Goal: Transaction & Acquisition: Purchase product/service

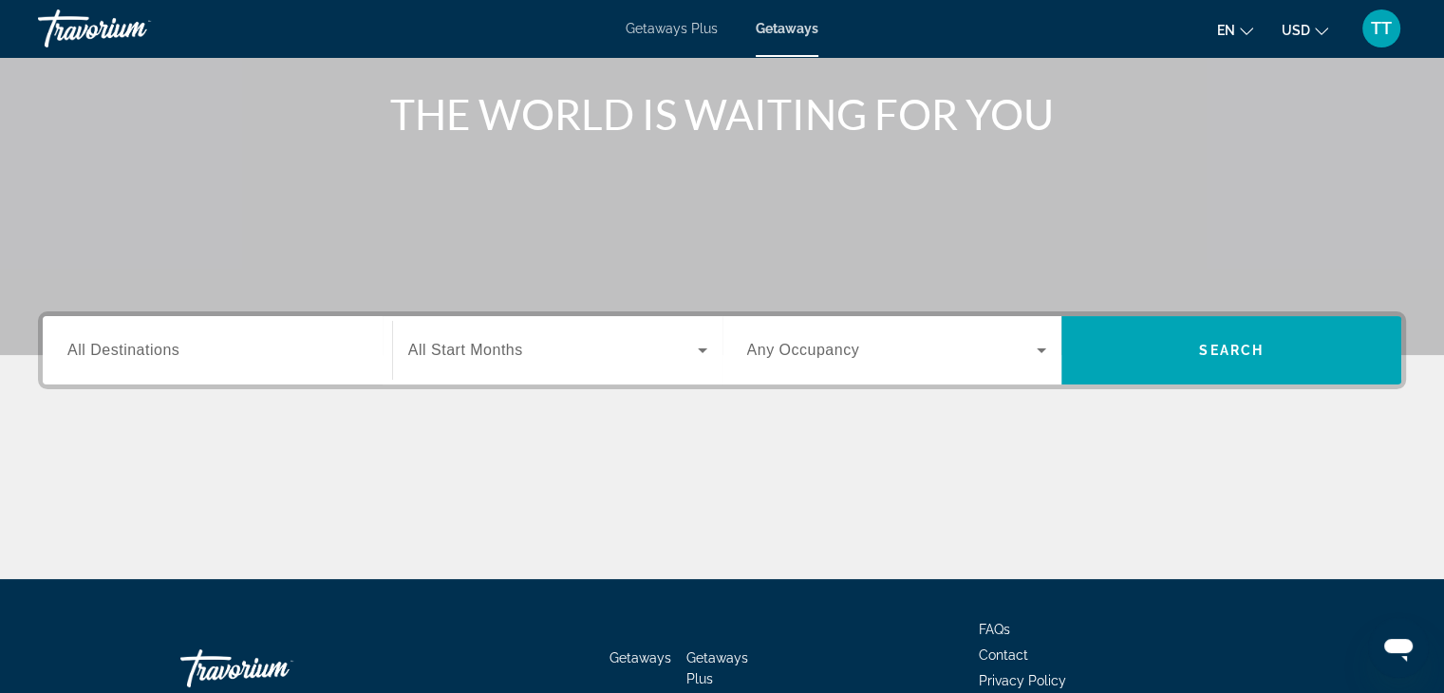
scroll to position [333, 0]
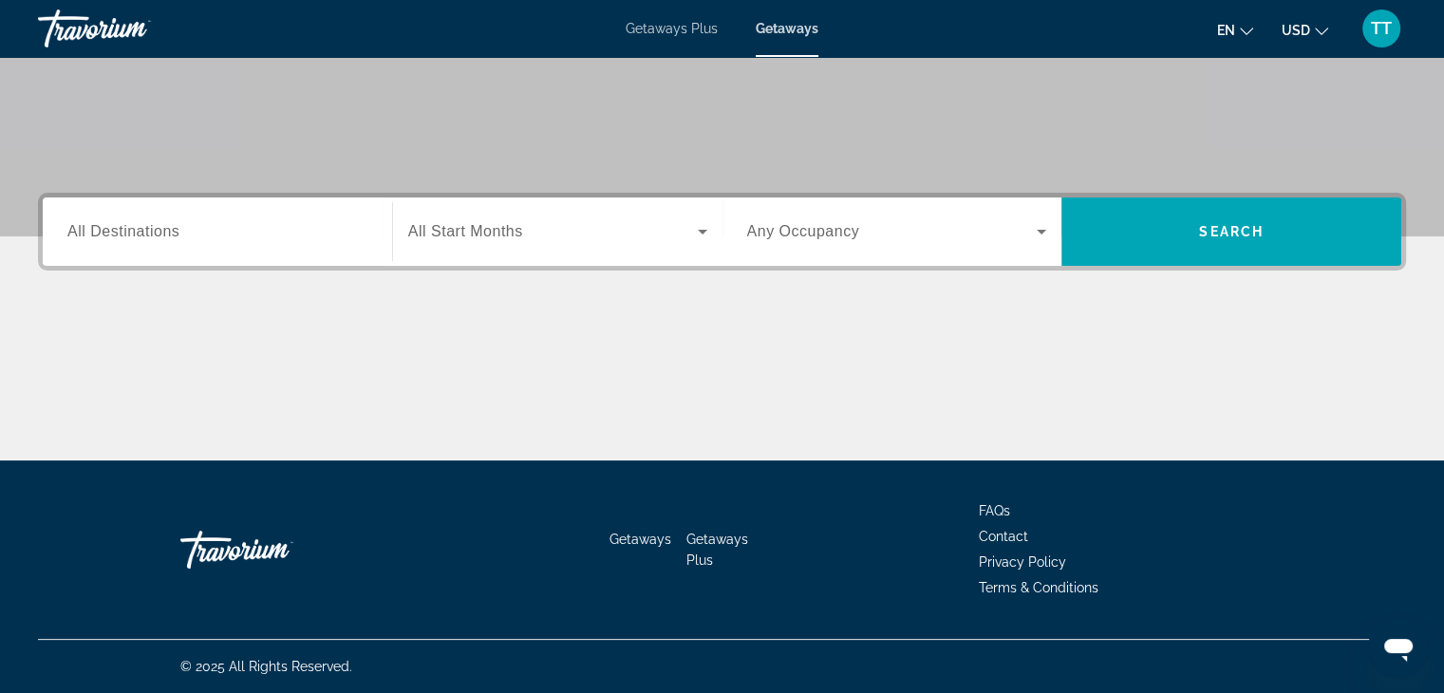
click at [156, 229] on span "All Destinations" at bounding box center [123, 231] width 112 height 16
click at [156, 229] on input "Destination All Destinations" at bounding box center [217, 232] width 300 height 23
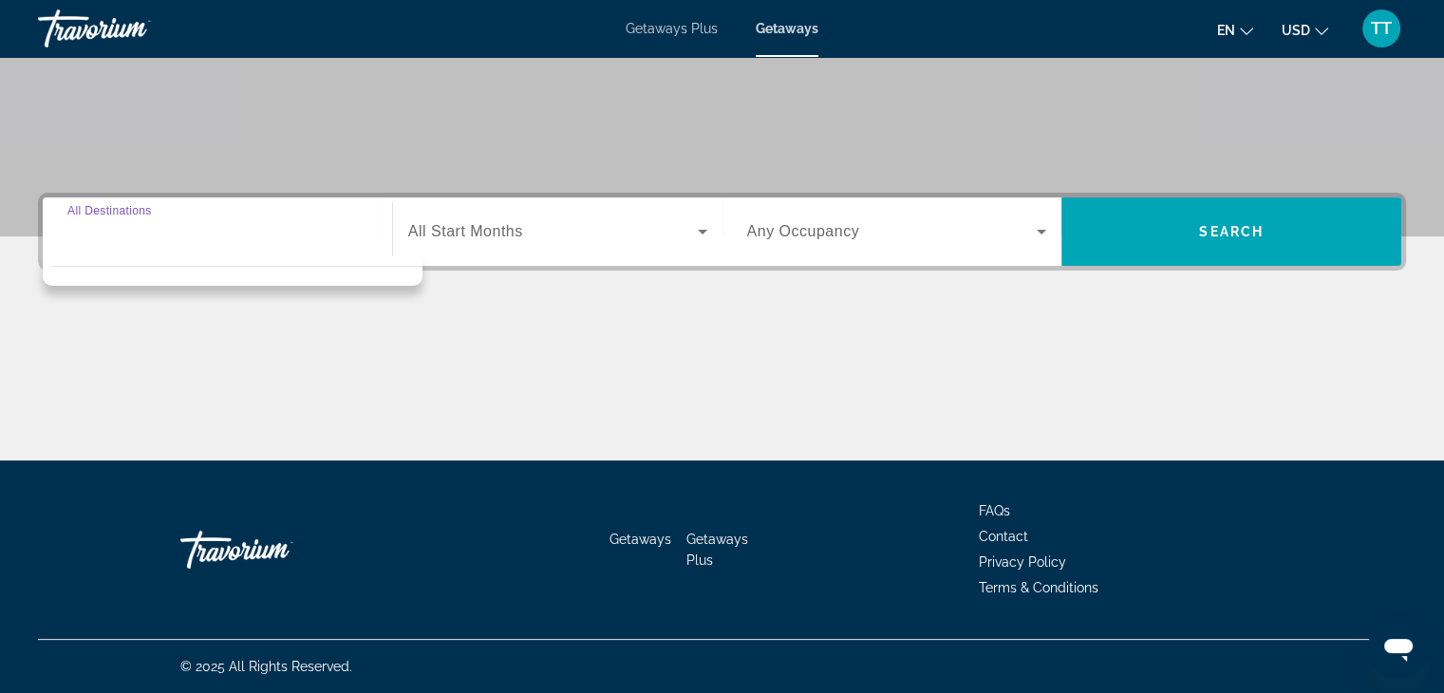
click at [123, 229] on input "Destination All Destinations" at bounding box center [217, 232] width 300 height 23
drag, startPoint x: 434, startPoint y: 349, endPoint x: 448, endPoint y: 292, distance: 58.7
click at [435, 348] on div "Main content" at bounding box center [722, 389] width 1368 height 142
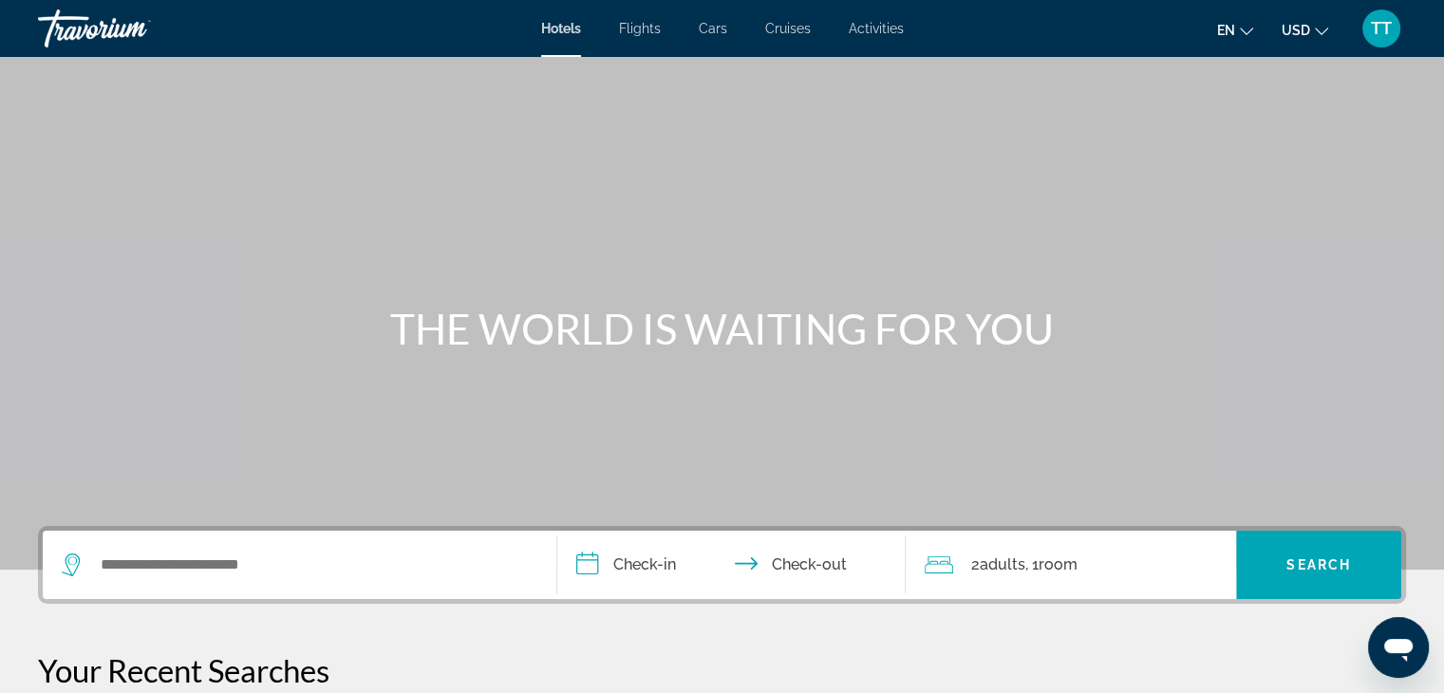
click at [700, 28] on span "Cars" at bounding box center [713, 28] width 28 height 15
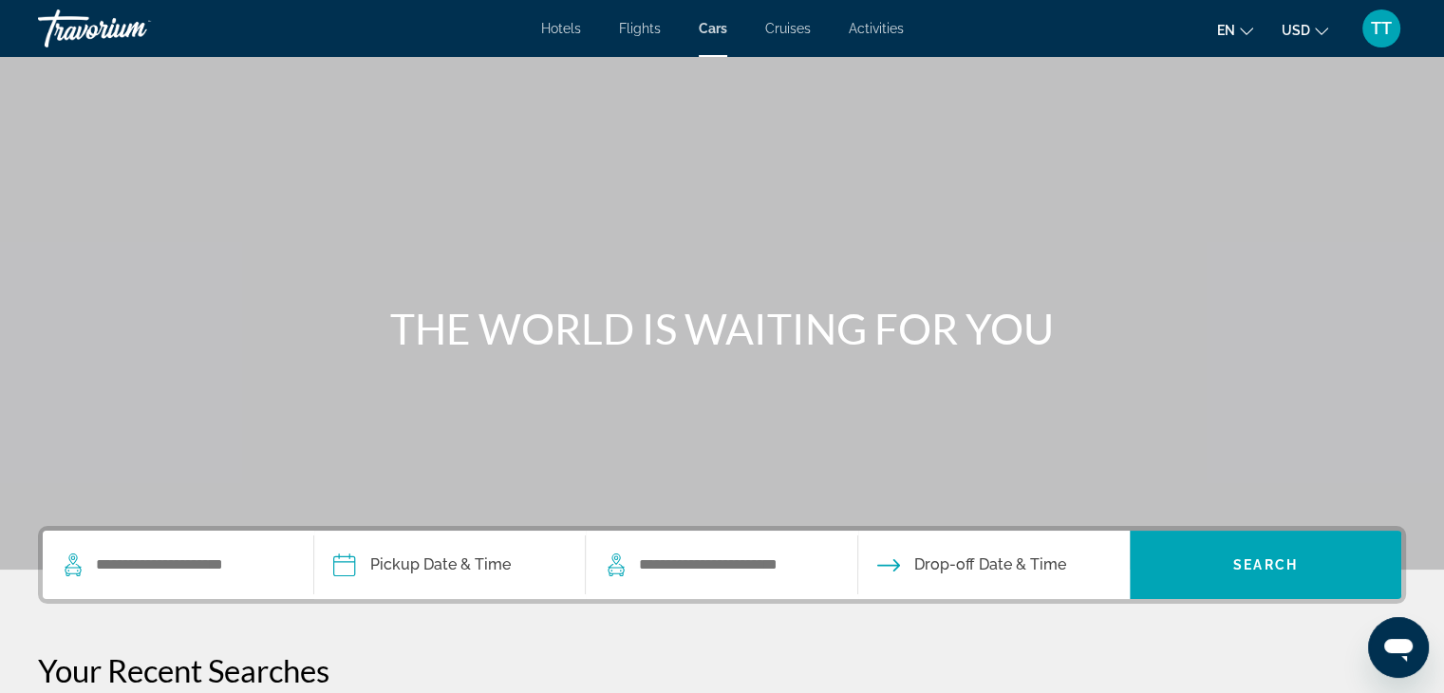
drag, startPoint x: 220, startPoint y: 587, endPoint x: 212, endPoint y: 574, distance: 15.0
click at [215, 581] on div "Search widget" at bounding box center [178, 565] width 233 height 68
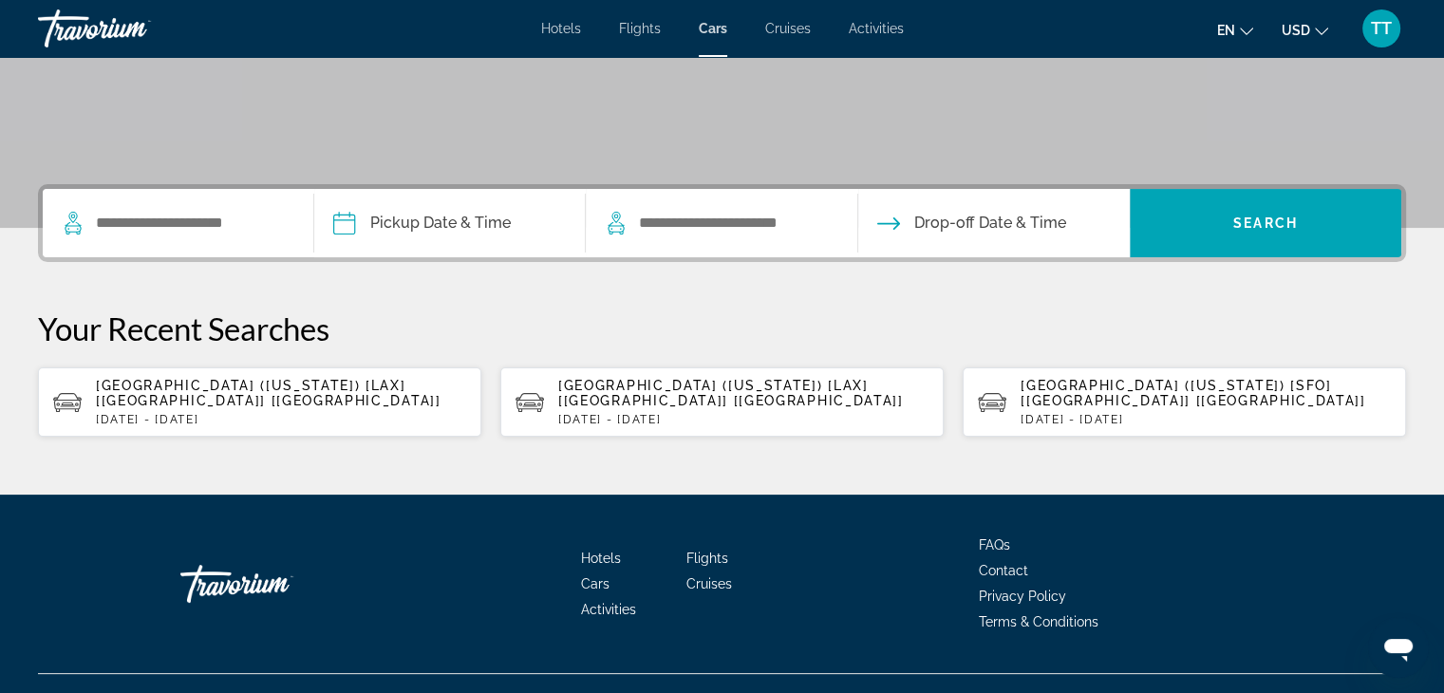
click at [212, 351] on div "Skip to main content Hotels Flights Cars Cruises Activities Hotels Flights Cars…" at bounding box center [722, 4] width 1444 height 693
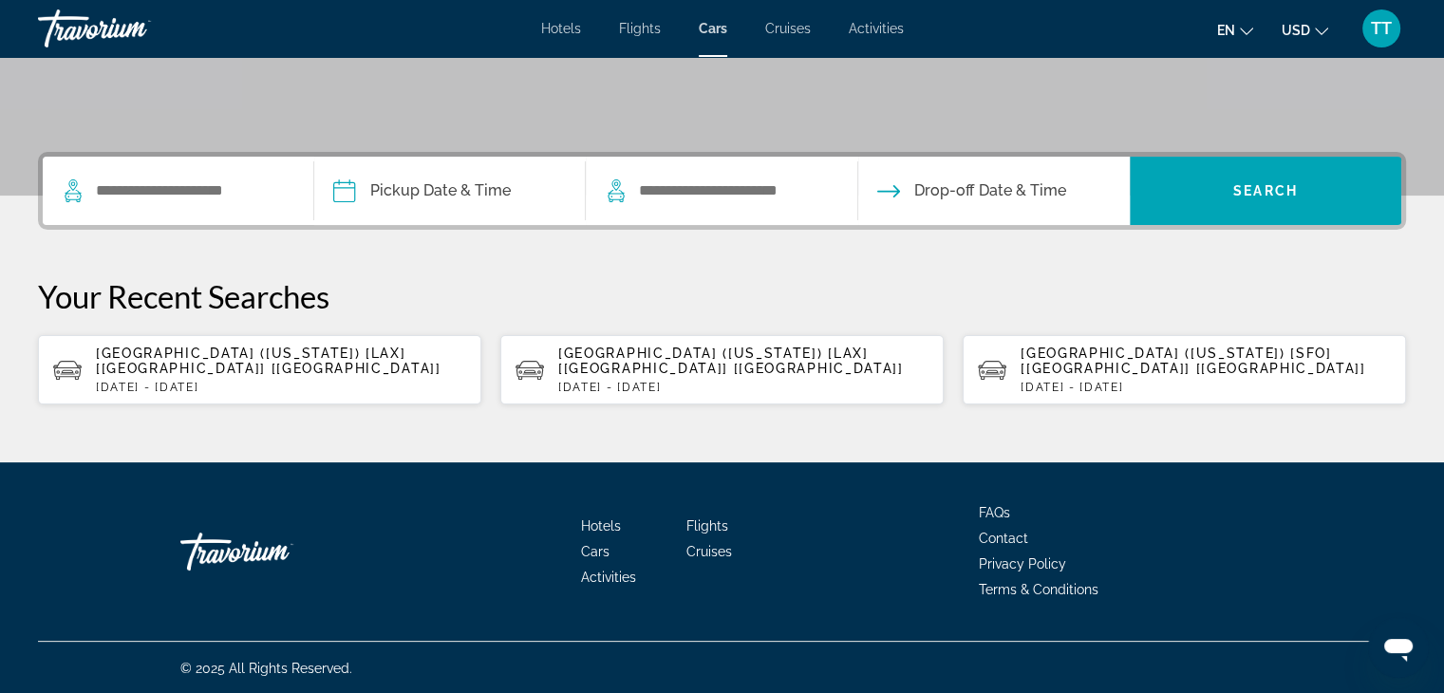
scroll to position [375, 0]
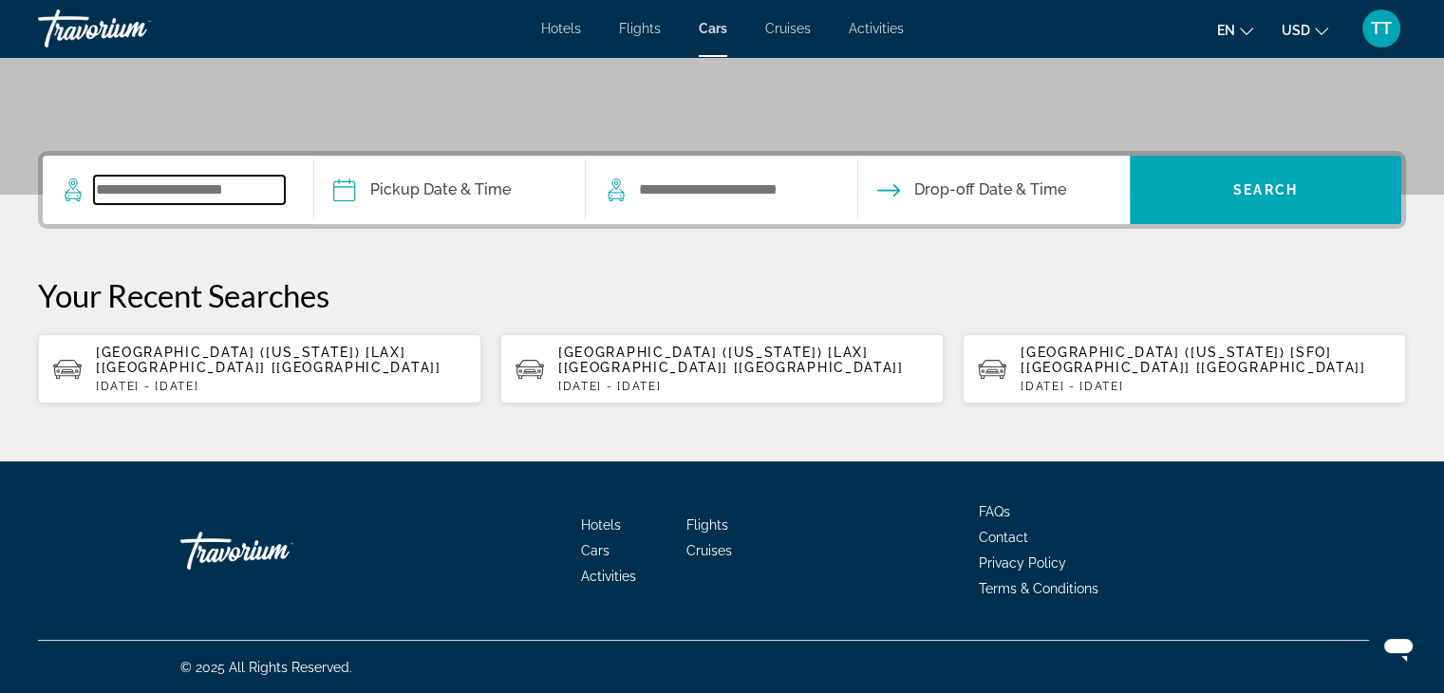
click at [260, 178] on input "Search widget" at bounding box center [189, 190] width 191 height 28
click at [273, 366] on p "Los Angeles - Airport (California) [LAX] [CA] [US]" at bounding box center [281, 360] width 370 height 30
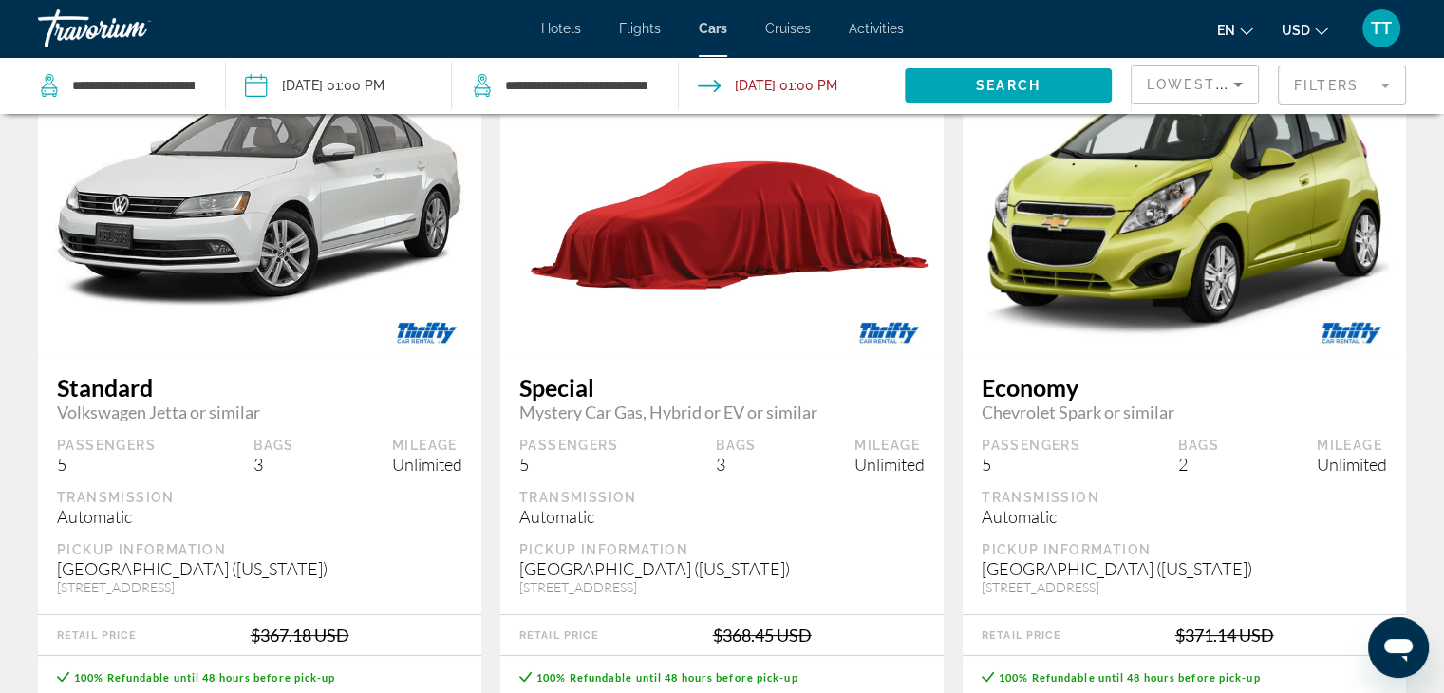
scroll to position [380, 0]
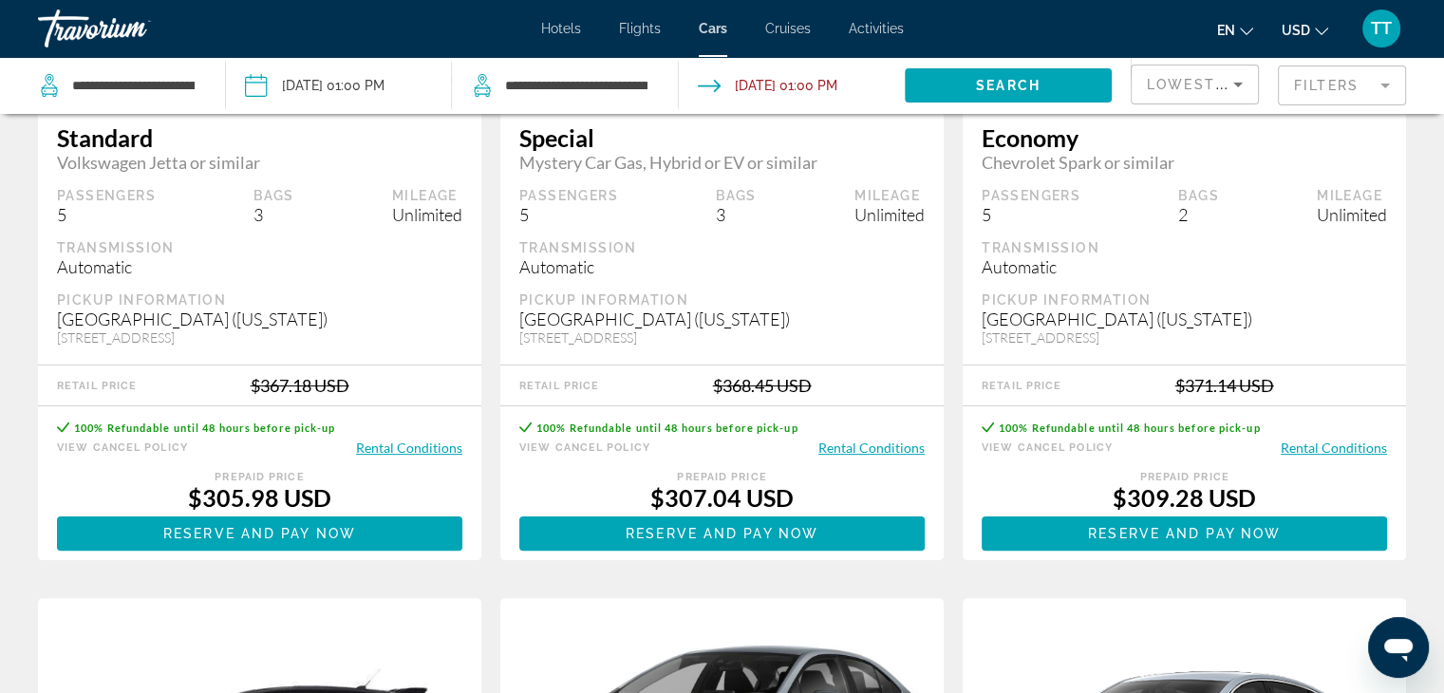
click at [1284, 23] on span "USD" at bounding box center [1296, 30] width 28 height 15
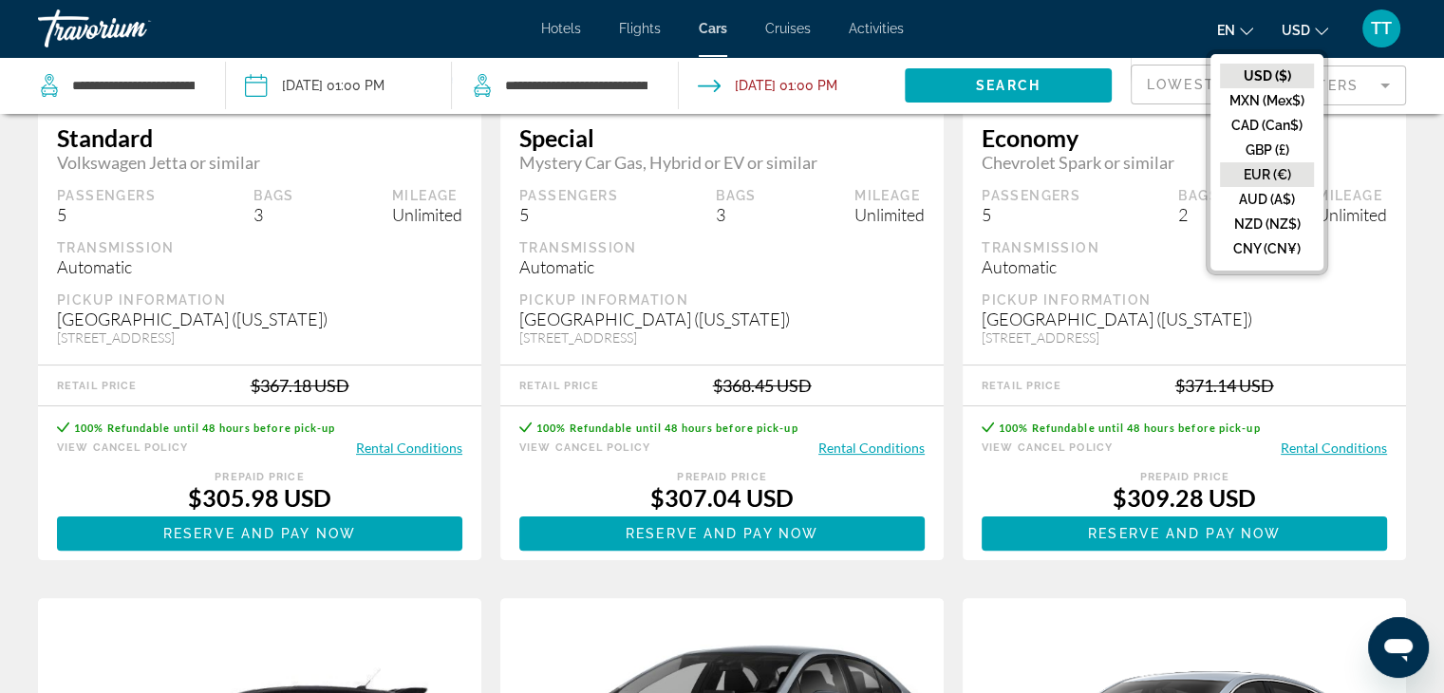
click at [1261, 179] on button "EUR (€)" at bounding box center [1267, 174] width 94 height 25
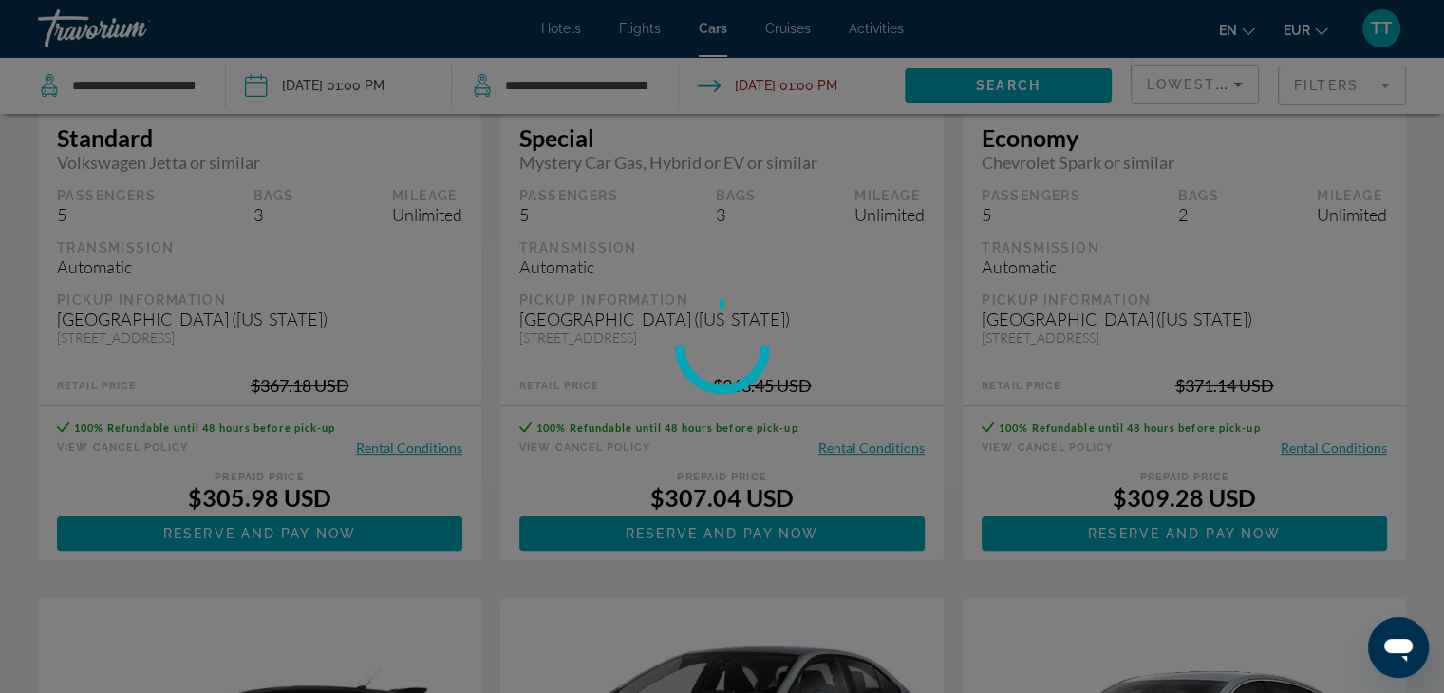
scroll to position [0, 0]
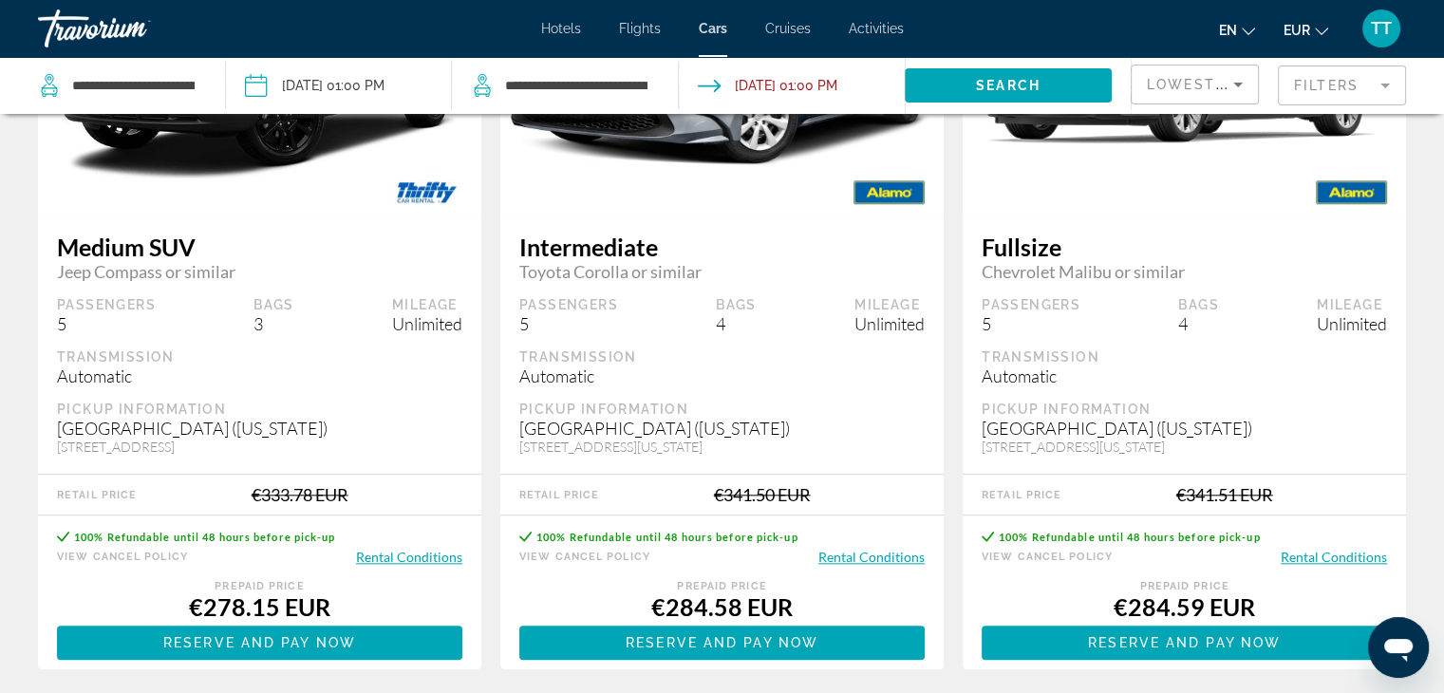
scroll to position [1899, 0]
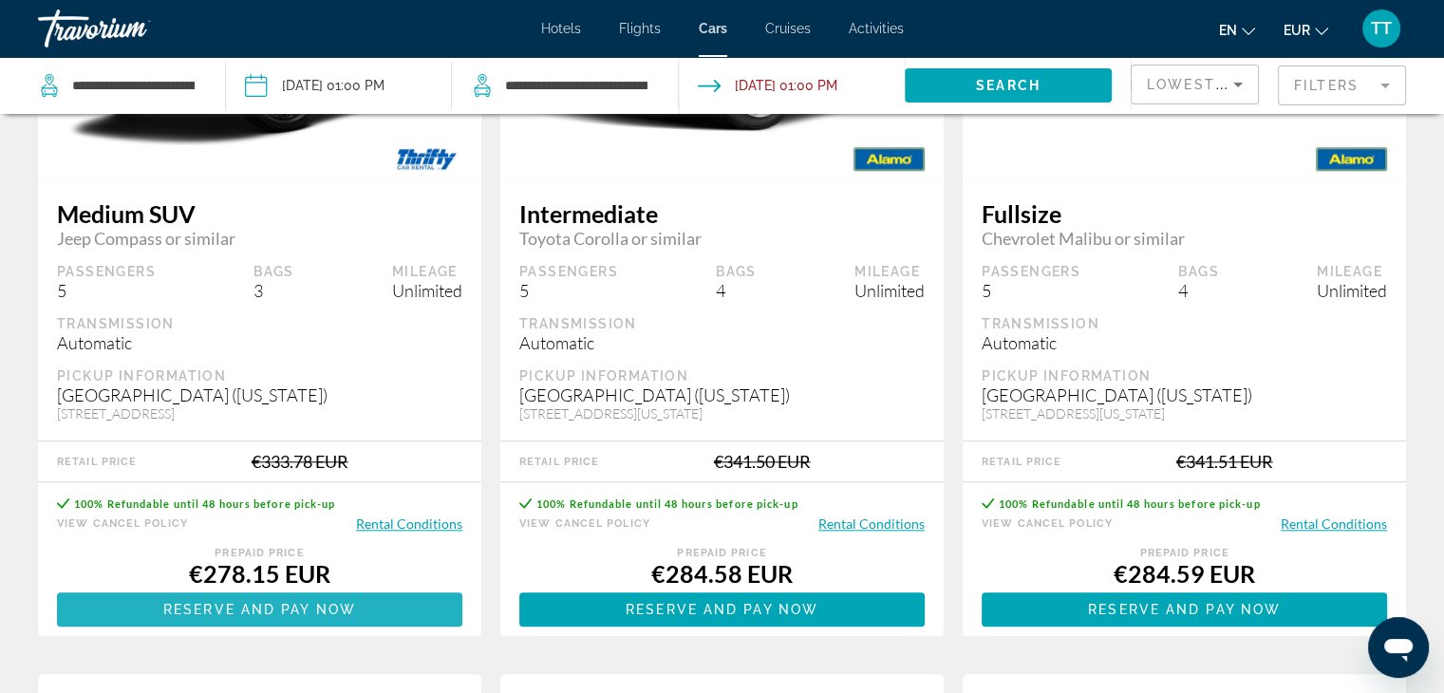
click at [360, 632] on span "Main content" at bounding box center [259, 610] width 405 height 46
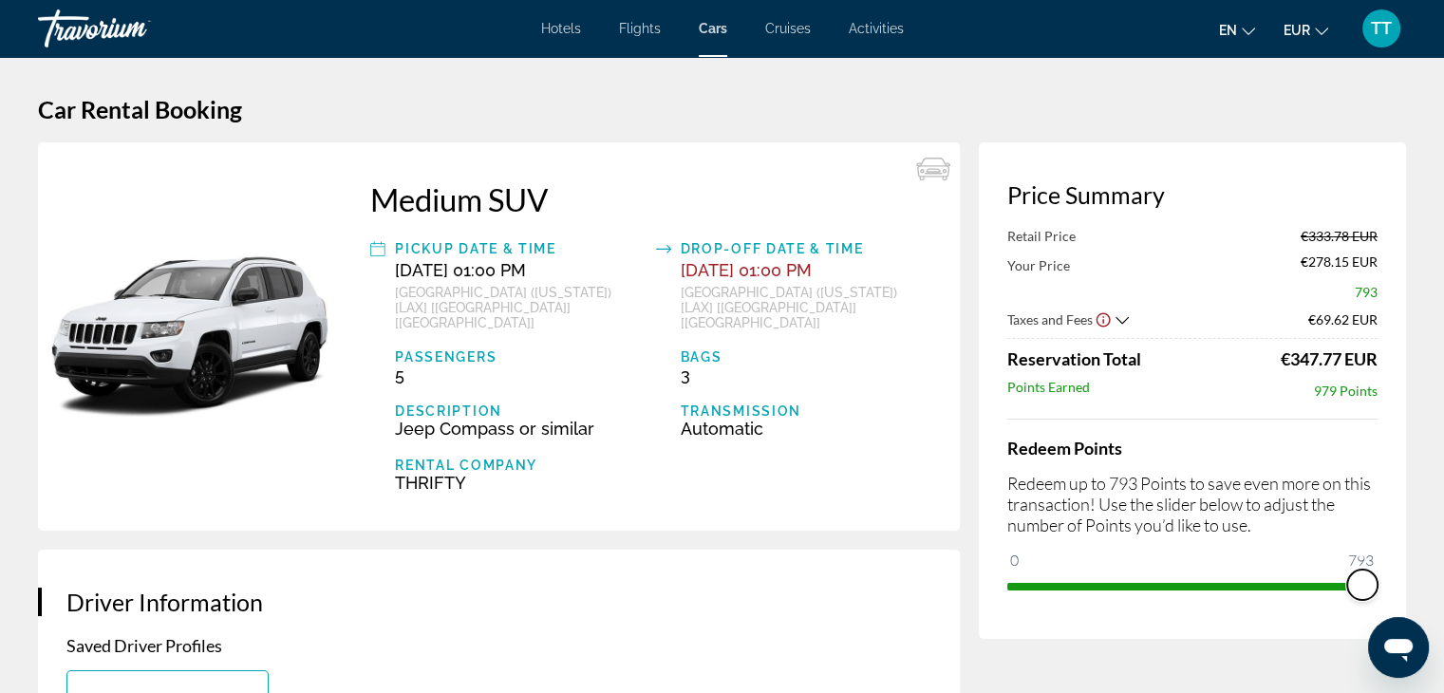
drag, startPoint x: 1014, startPoint y: 563, endPoint x: 1382, endPoint y: 575, distance: 367.7
click at [1382, 575] on div "Price Summary Retail Price €333.78 EUR Your Price €278.15 EUR 793 Taxes and Fee…" at bounding box center [1192, 390] width 427 height 497
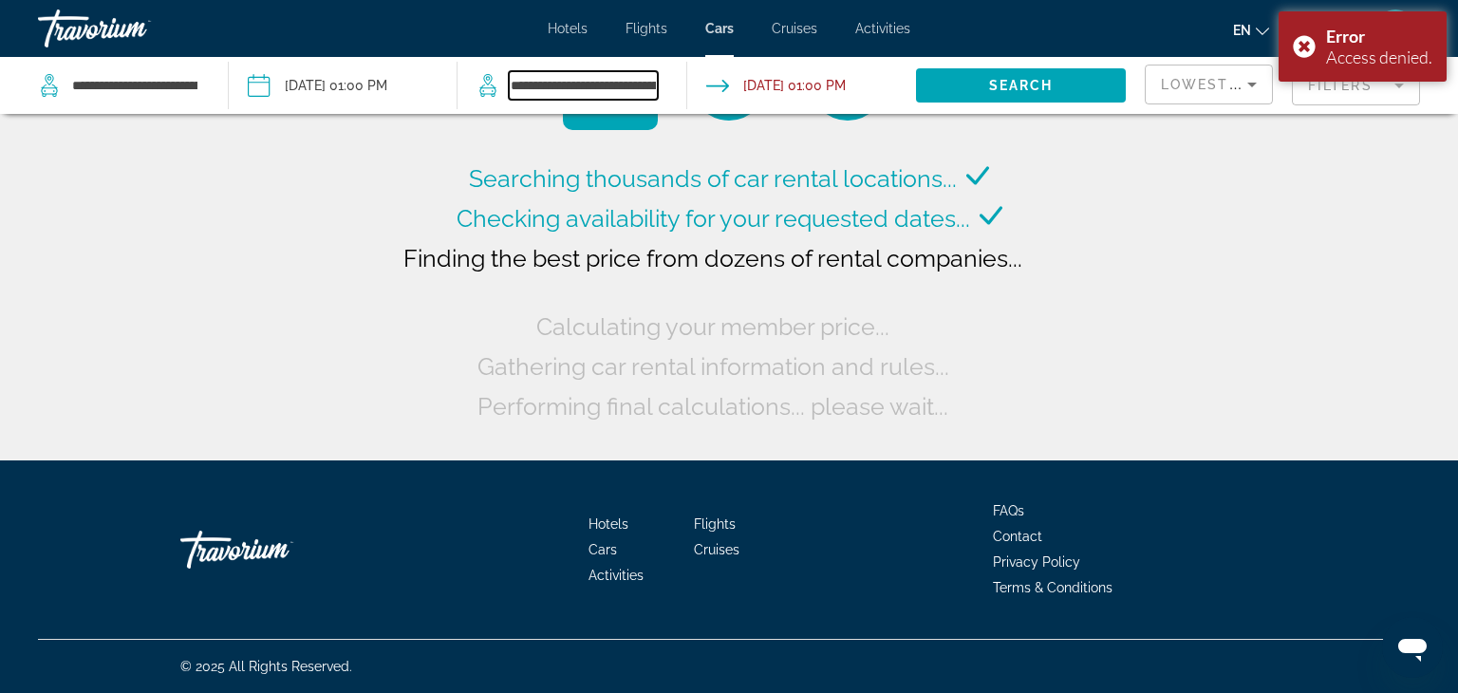
click at [551, 89] on input "**********" at bounding box center [583, 85] width 148 height 28
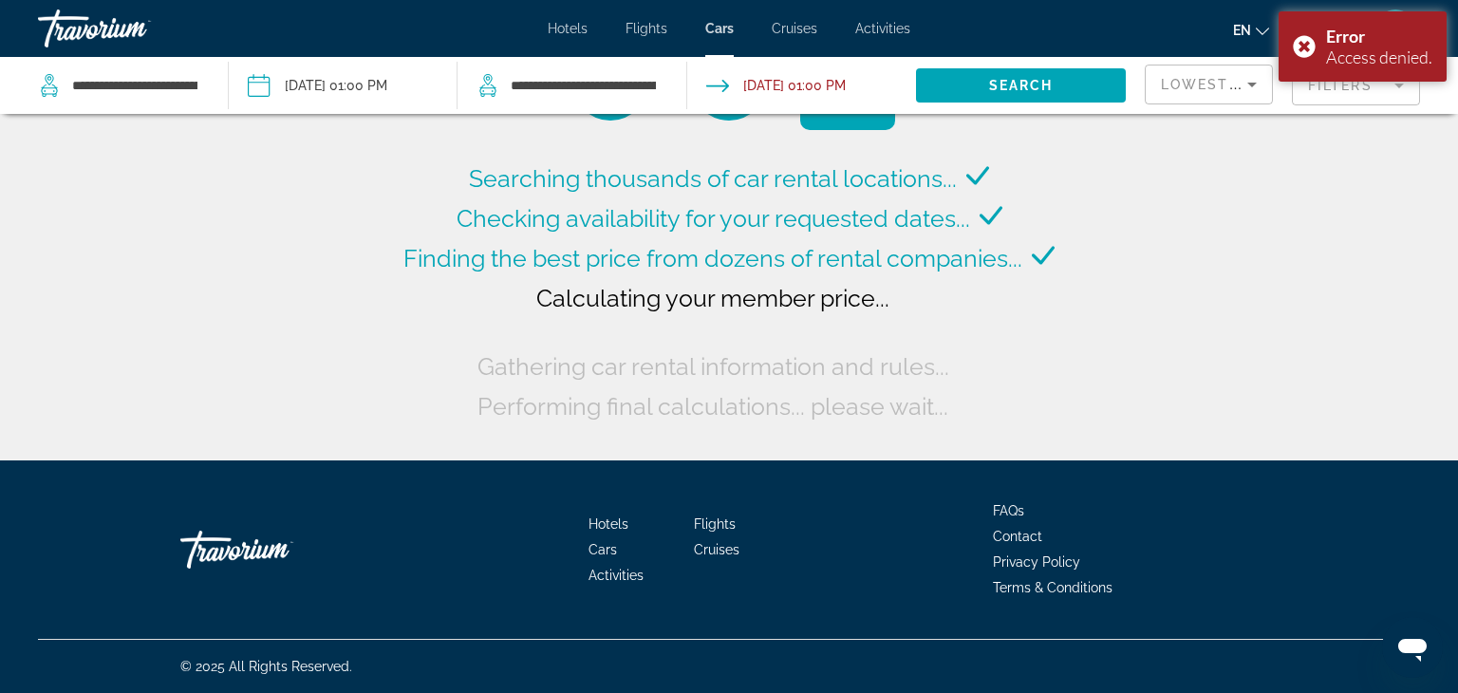
click at [201, 87] on div "**********" at bounding box center [123, 85] width 171 height 57
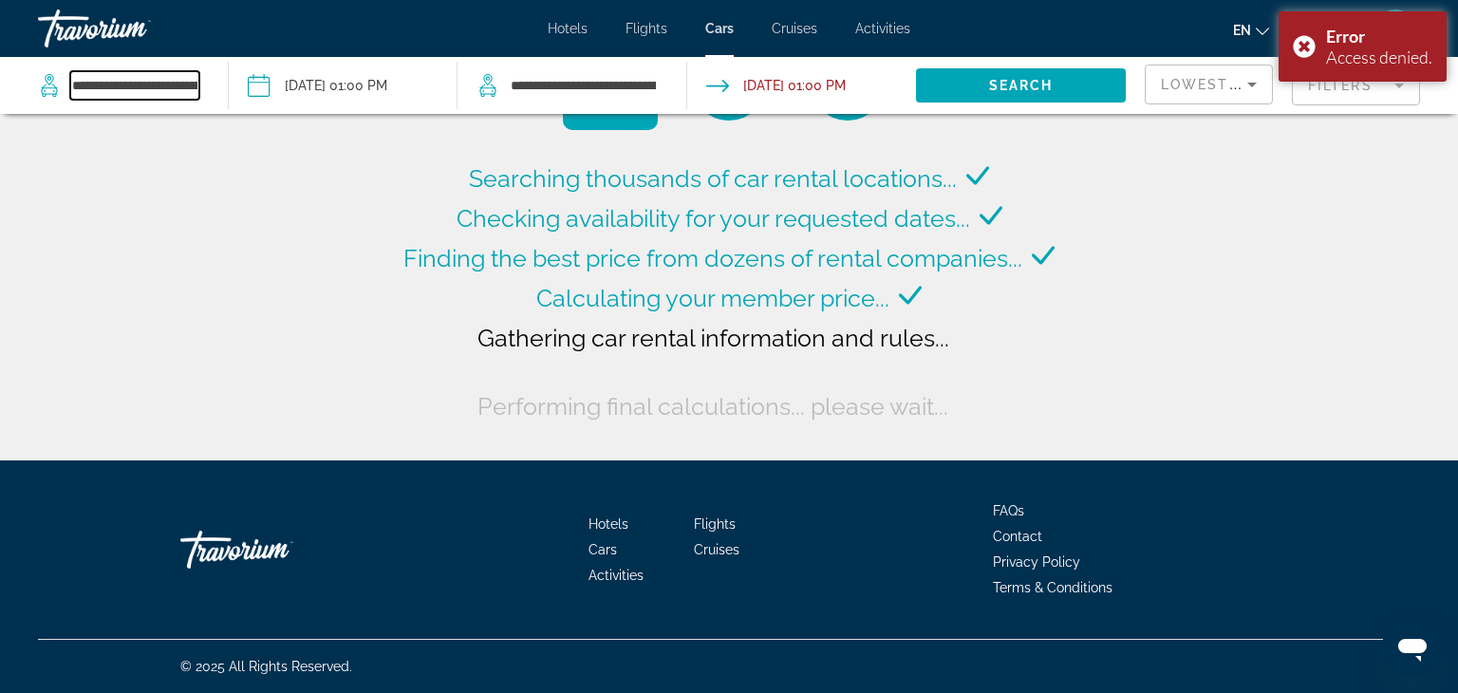
click at [160, 96] on input "**********" at bounding box center [134, 85] width 129 height 28
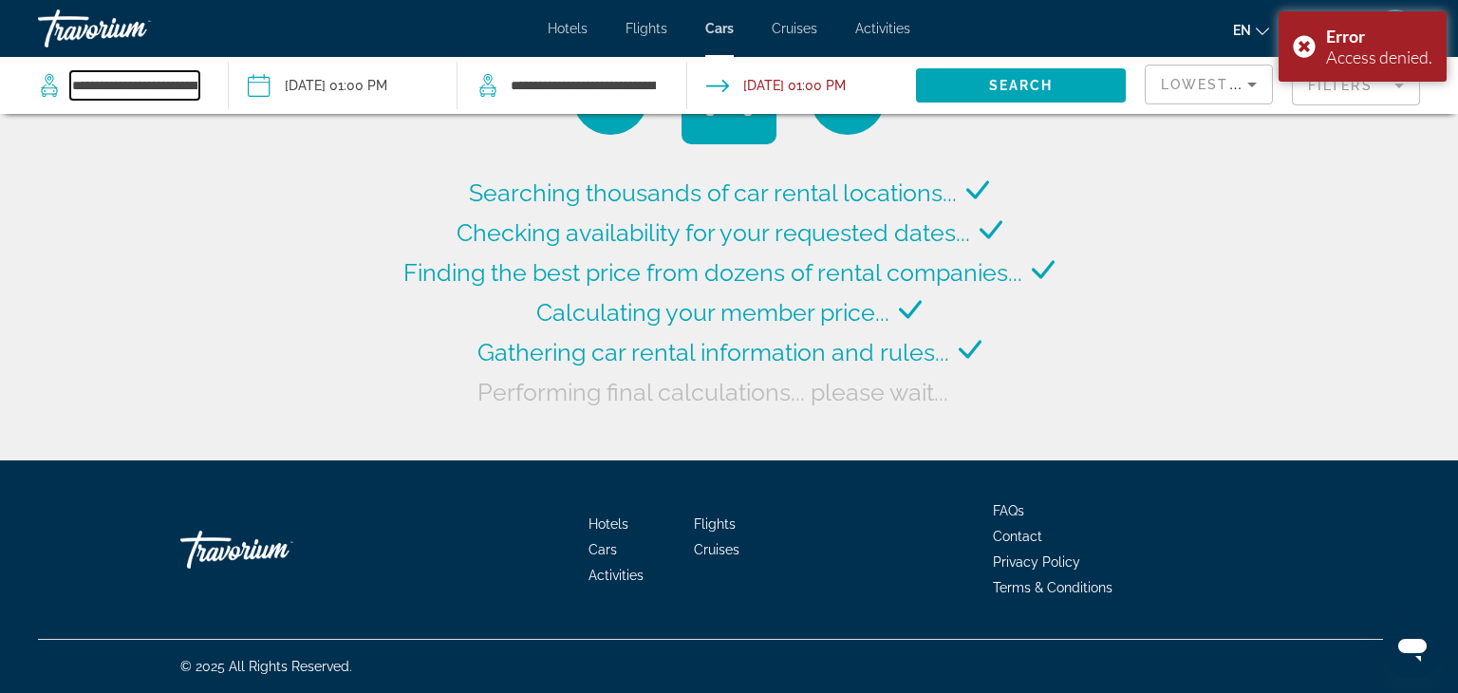
click at [175, 94] on input "**********" at bounding box center [134, 85] width 129 height 28
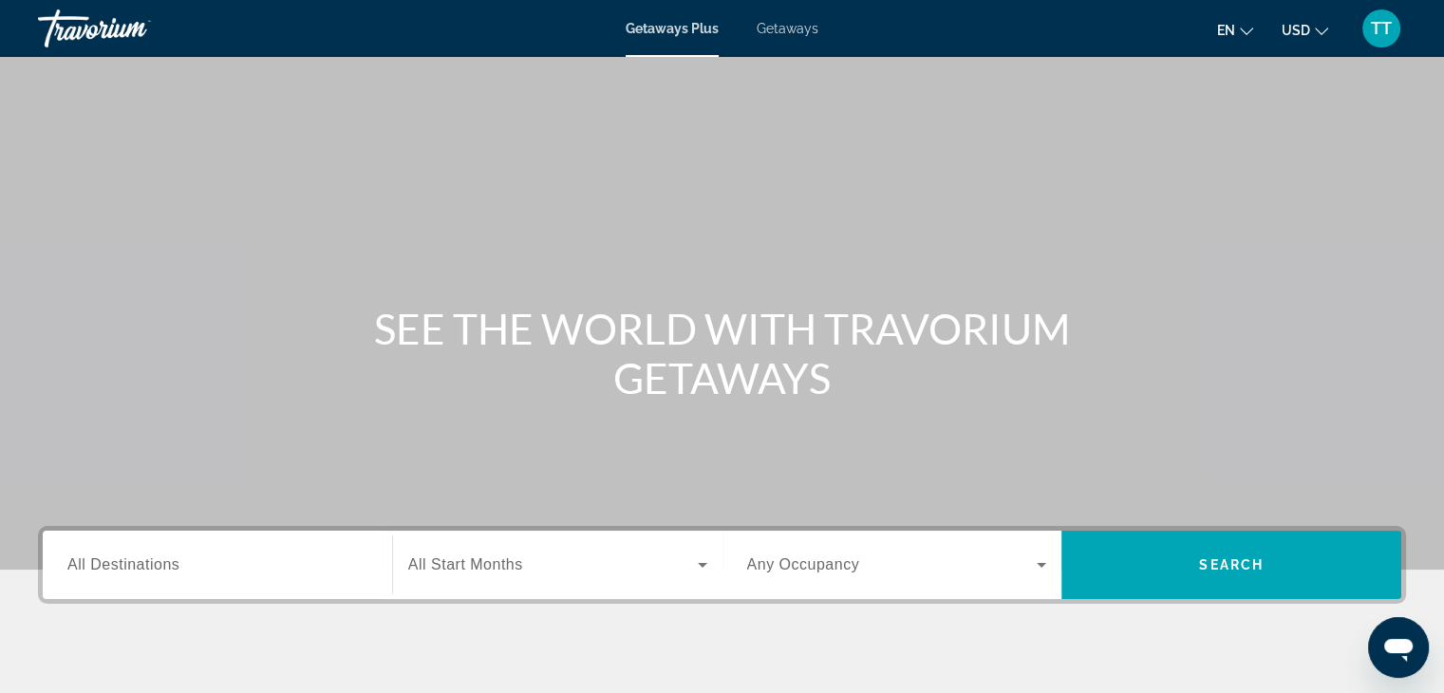
click at [775, 34] on span "Getaways" at bounding box center [788, 28] width 62 height 15
click at [1308, 28] on span "USD" at bounding box center [1296, 30] width 28 height 15
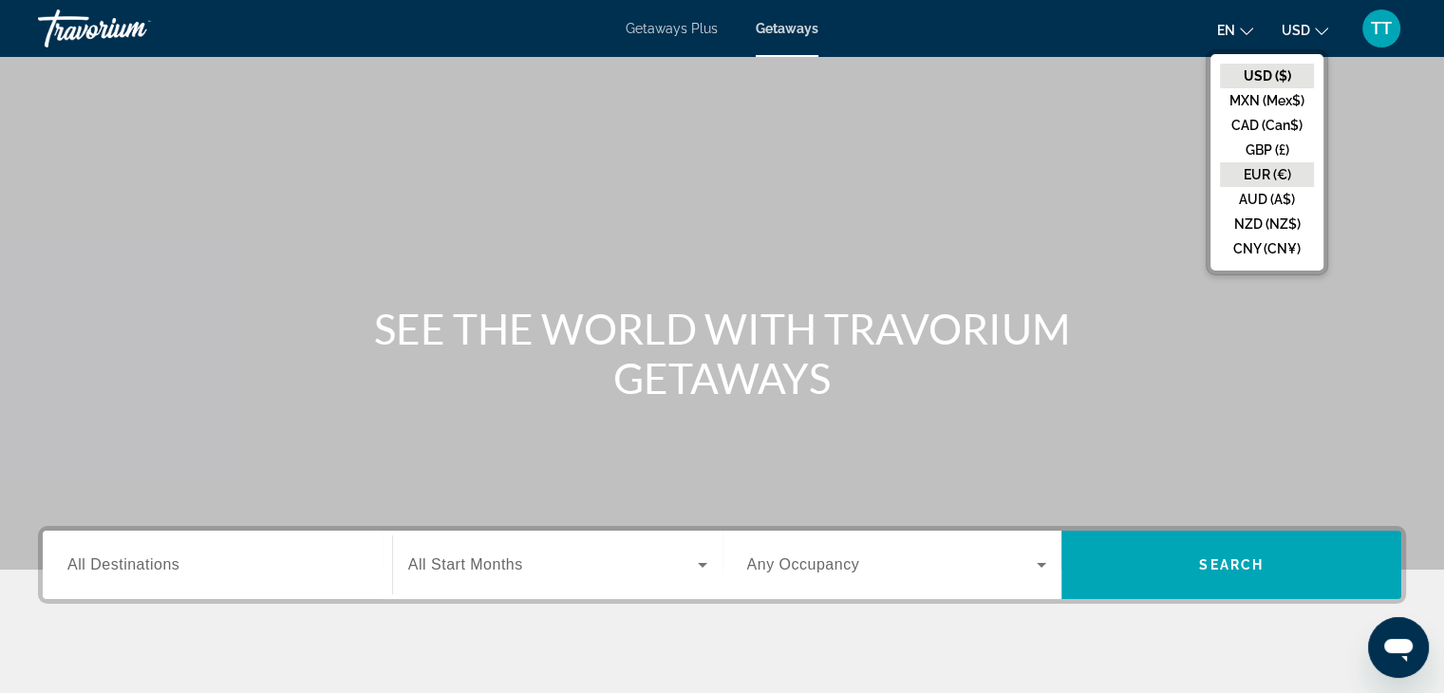
click at [1272, 183] on button "EUR (€)" at bounding box center [1267, 174] width 94 height 25
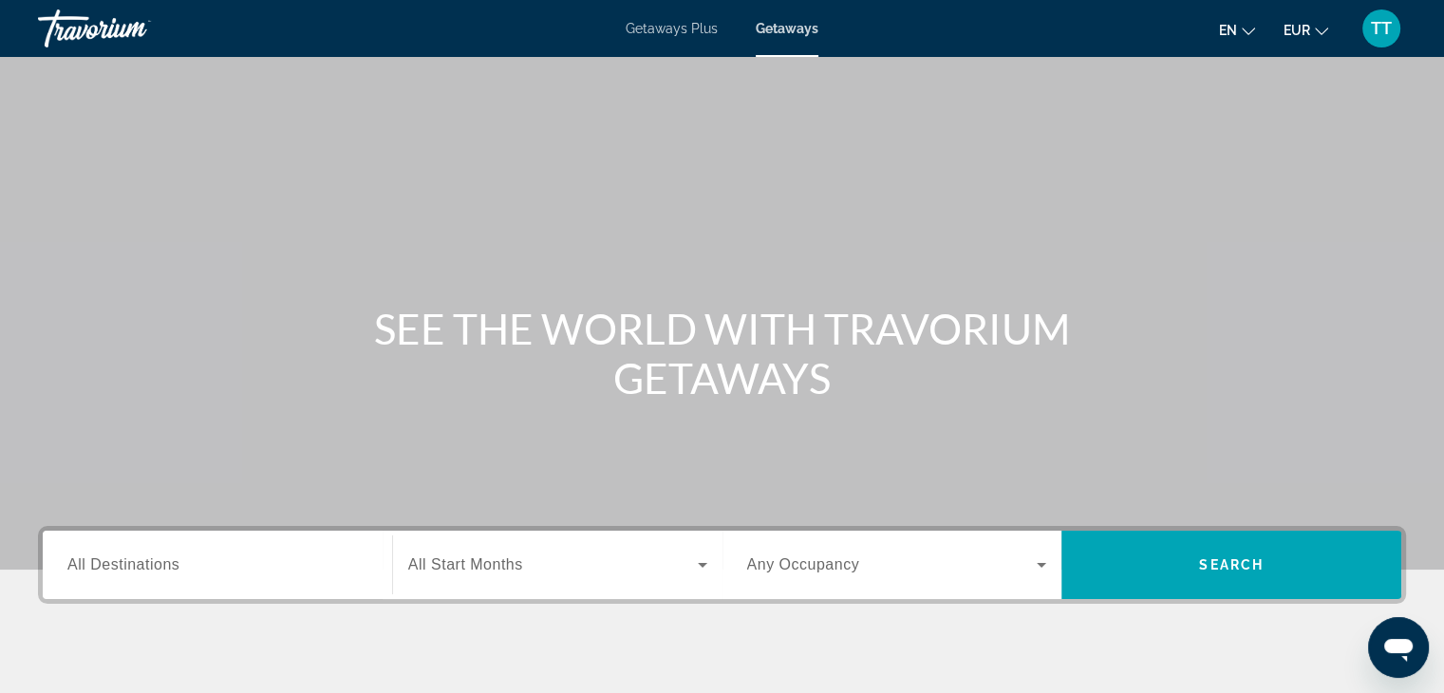
click at [249, 575] on input "Destination All Destinations" at bounding box center [217, 566] width 300 height 23
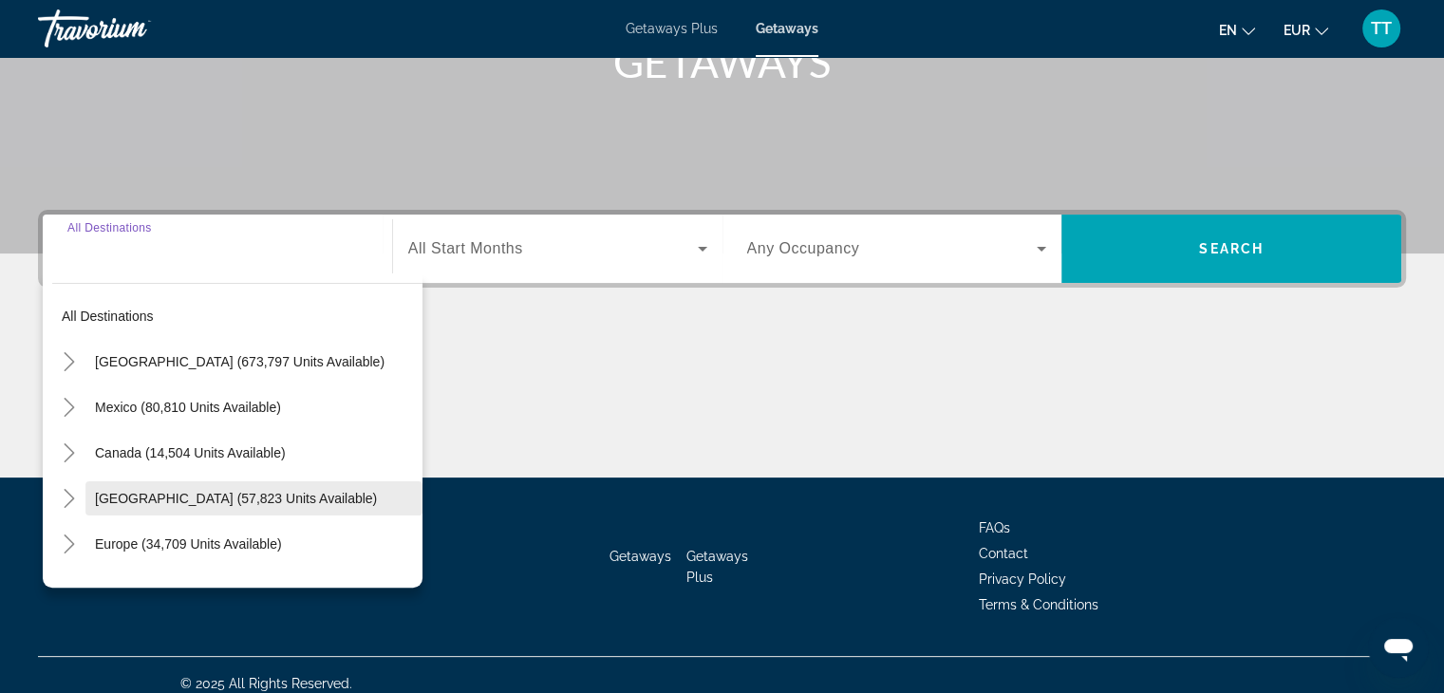
scroll to position [333, 0]
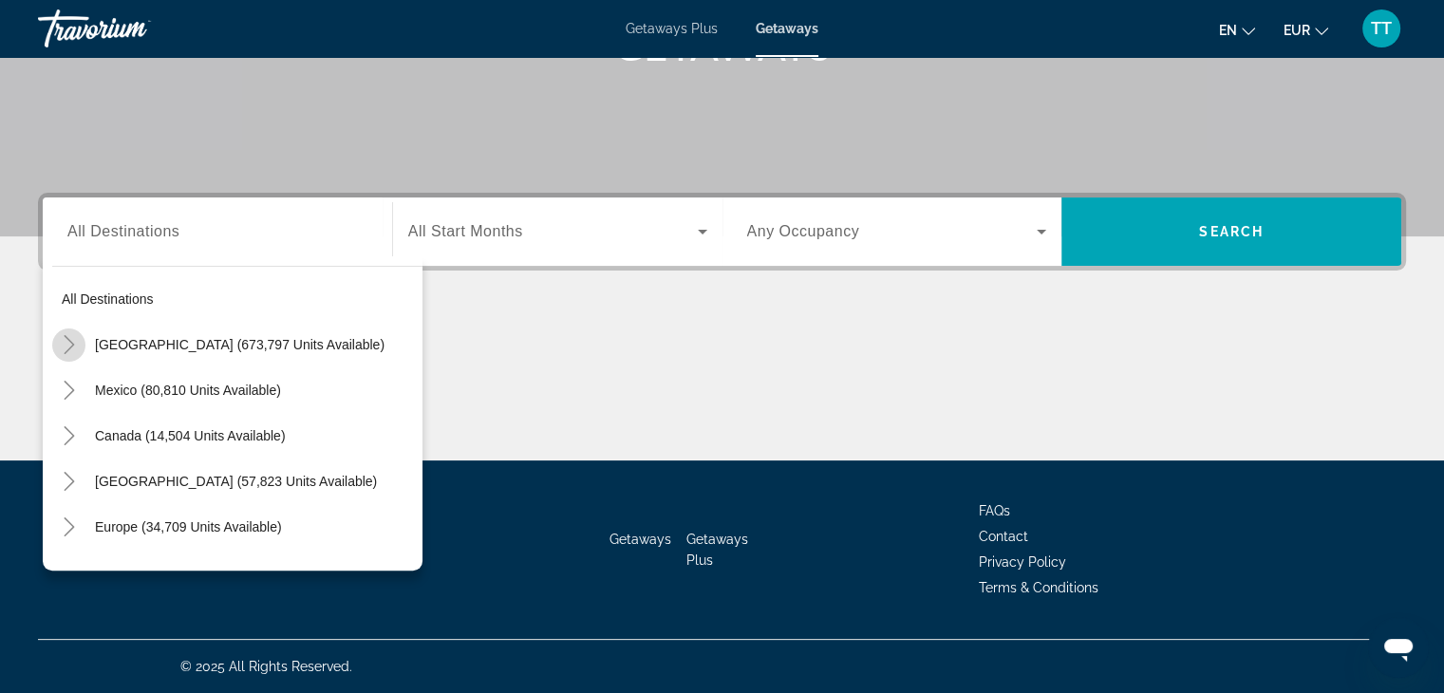
click at [72, 338] on icon "Toggle United States (673,797 units available)" at bounding box center [69, 344] width 19 height 19
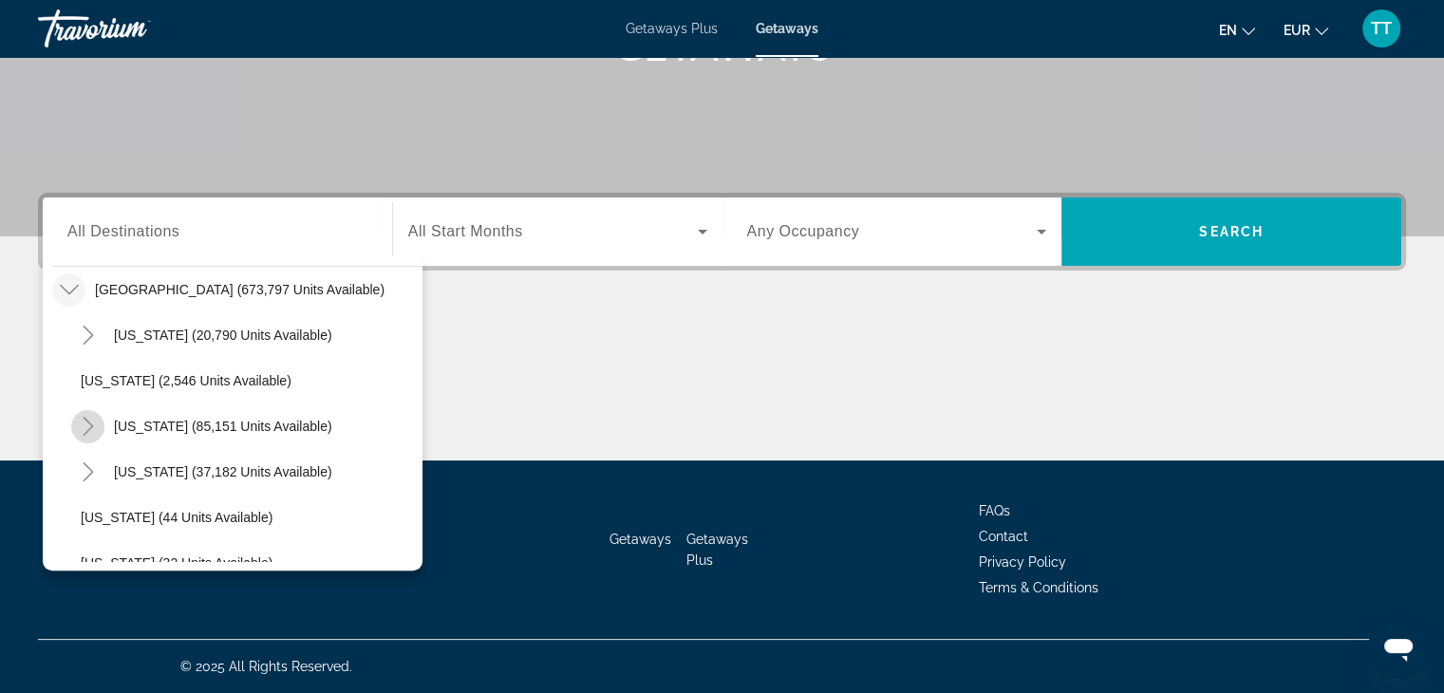
click at [86, 419] on icon "Toggle California (85,151 units available)" at bounding box center [88, 426] width 10 height 19
click at [118, 462] on span "Los Angeles & Anaheim (19,528 units available)" at bounding box center [256, 472] width 313 height 30
type input "**********"
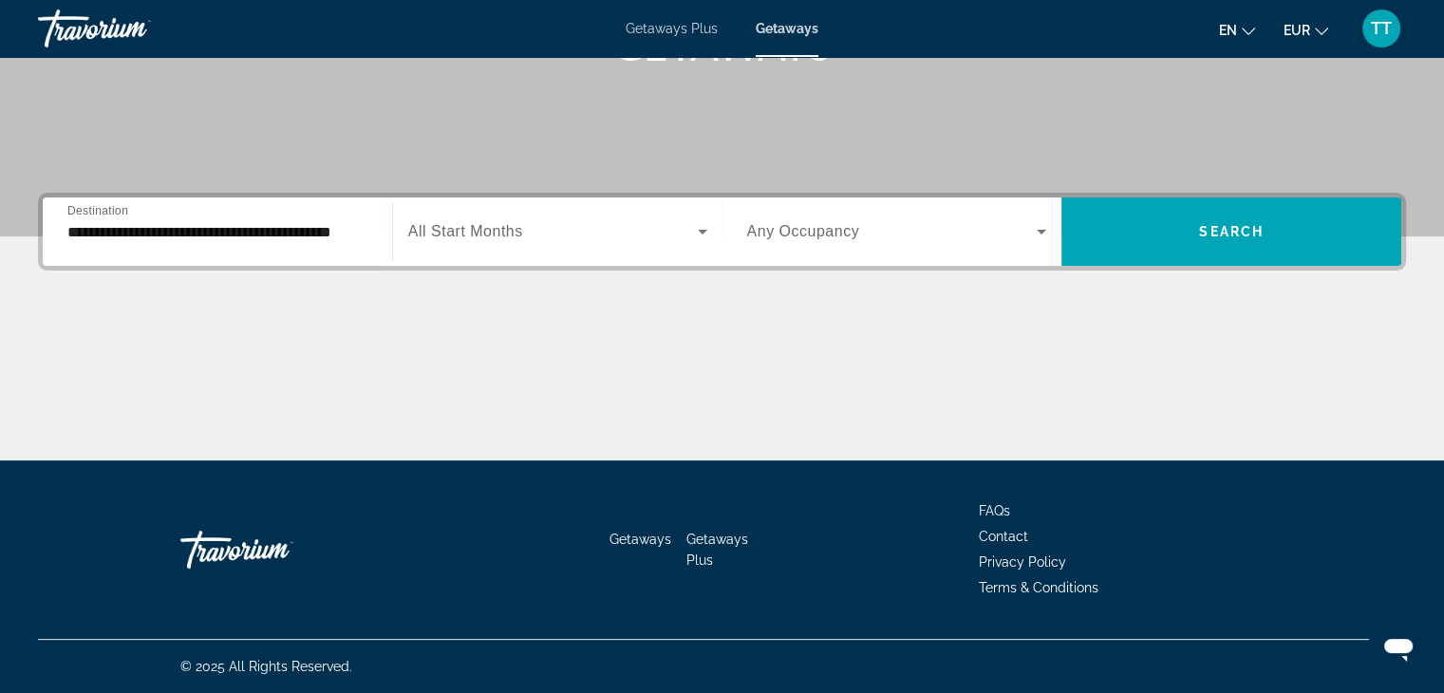
click at [431, 246] on div "Search widget" at bounding box center [557, 231] width 299 height 53
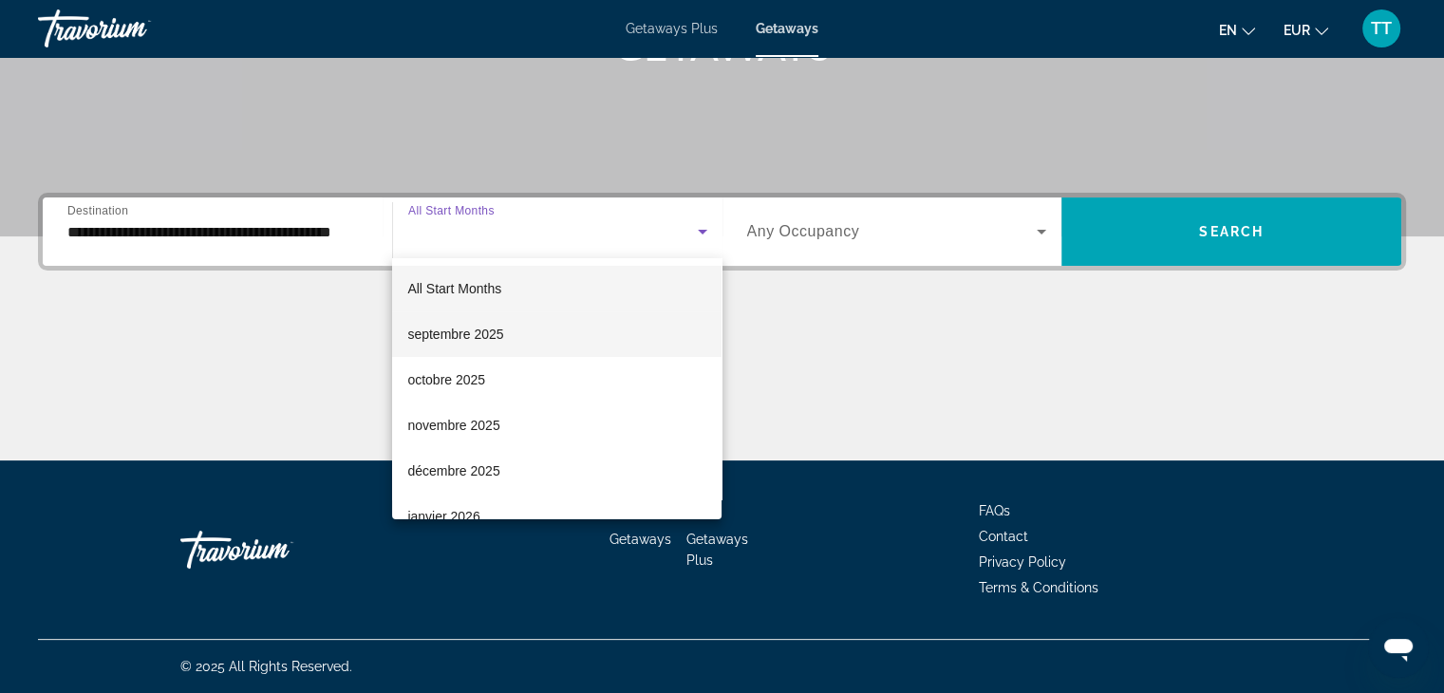
click at [486, 334] on span "septembre 2025" at bounding box center [455, 334] width 96 height 23
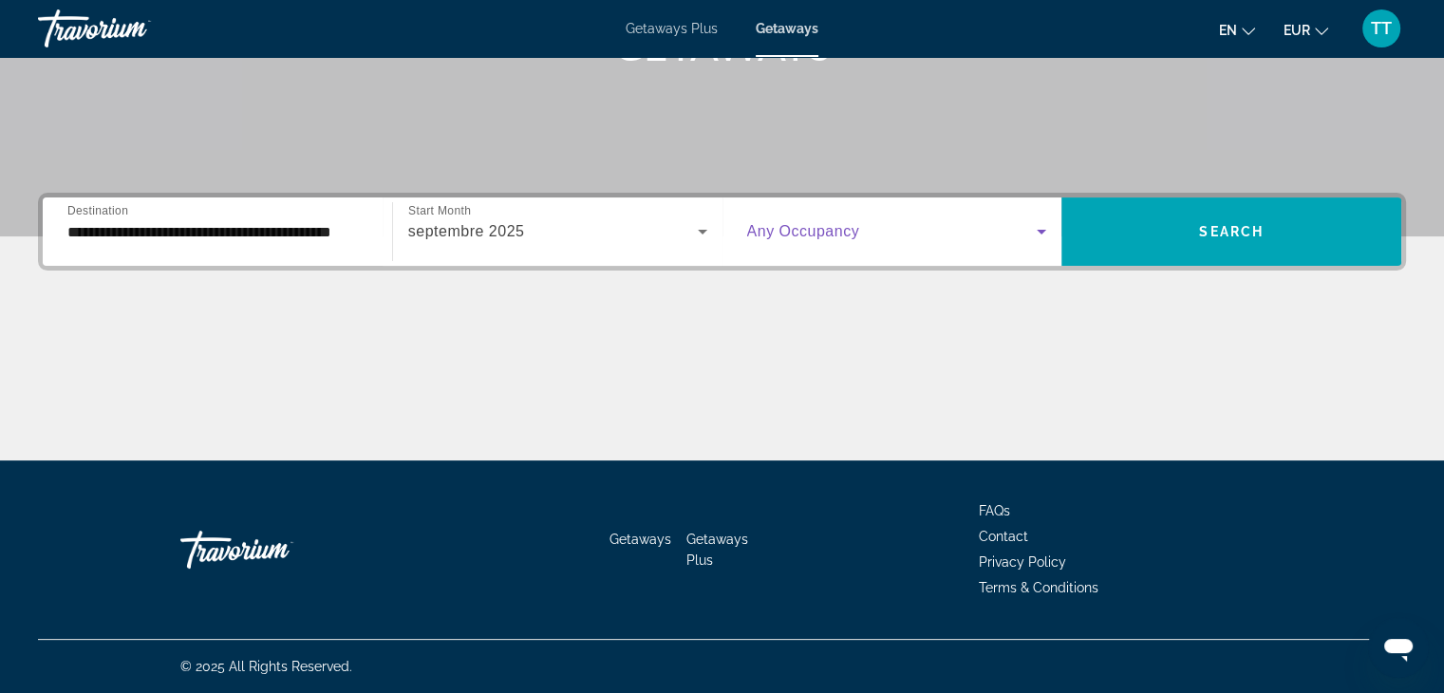
click at [919, 234] on span "Search widget" at bounding box center [892, 231] width 291 height 23
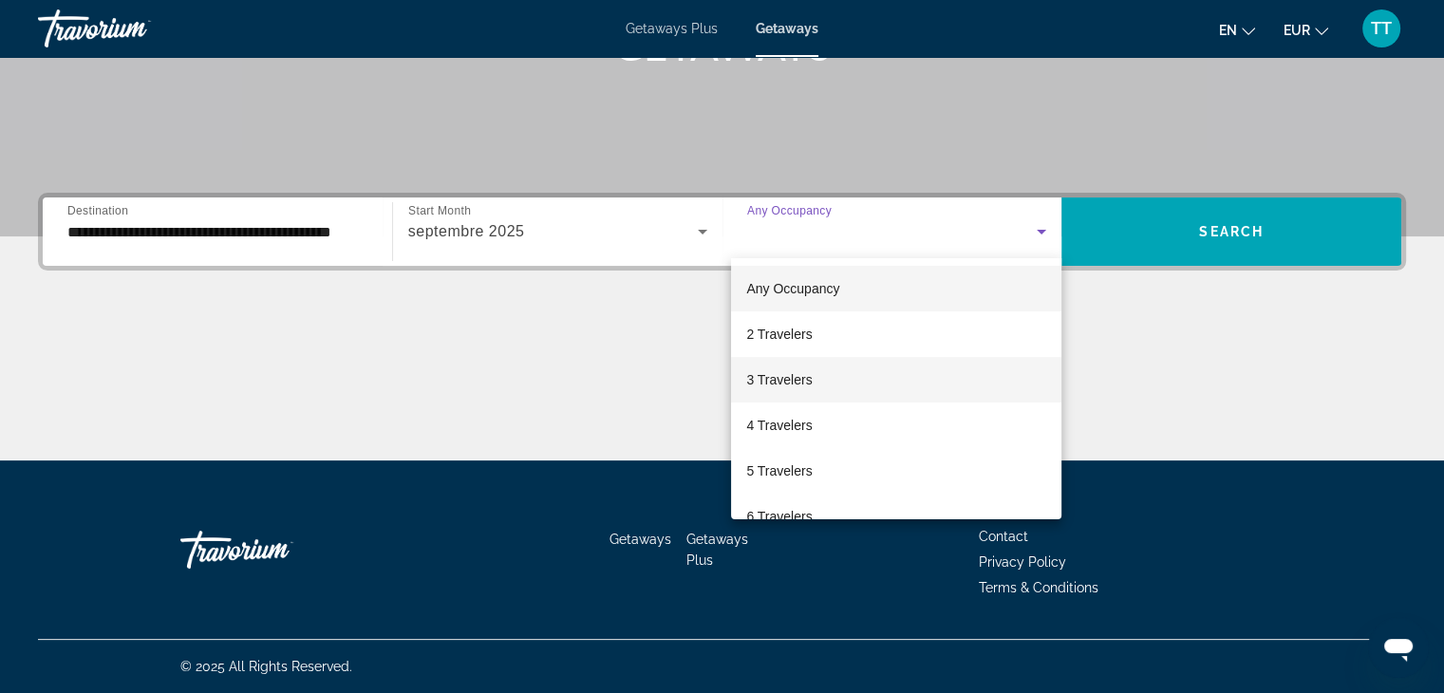
click at [798, 378] on span "3 Travelers" at bounding box center [779, 379] width 66 height 23
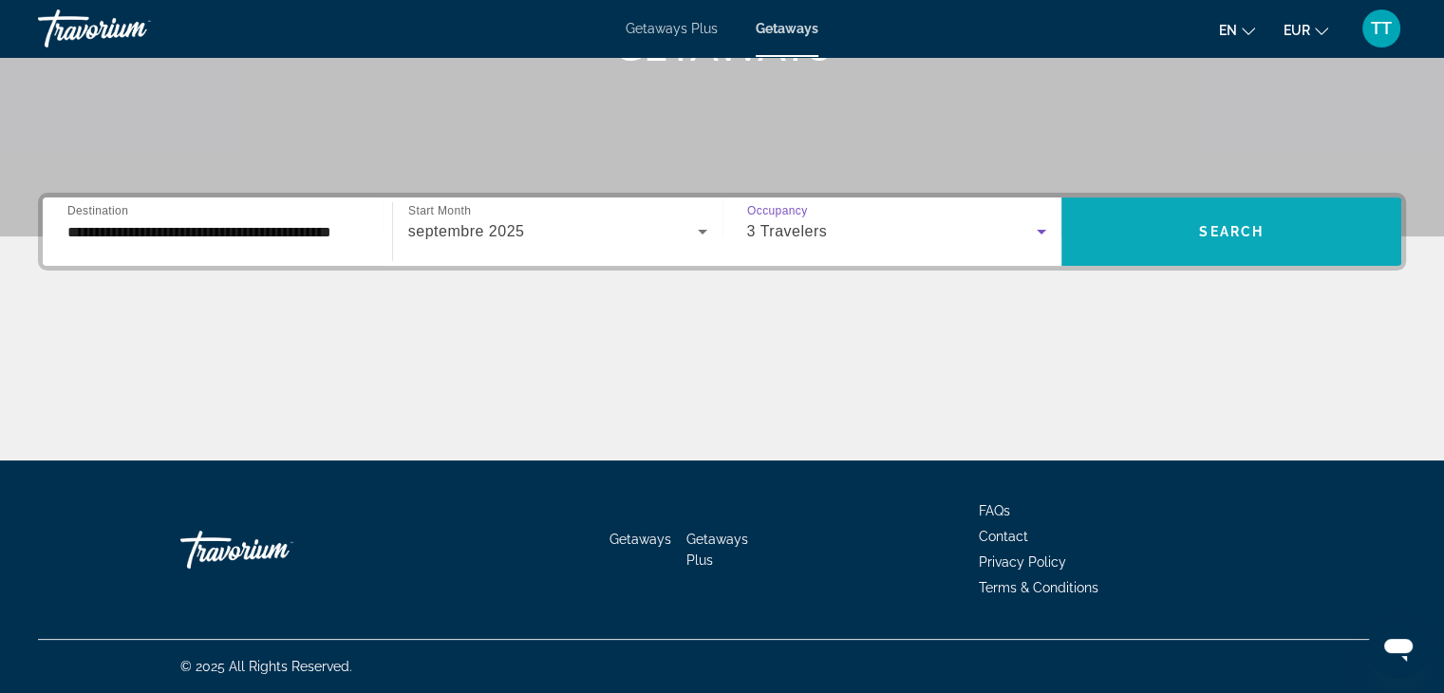
click at [1147, 245] on span "Search widget" at bounding box center [1232, 232] width 340 height 46
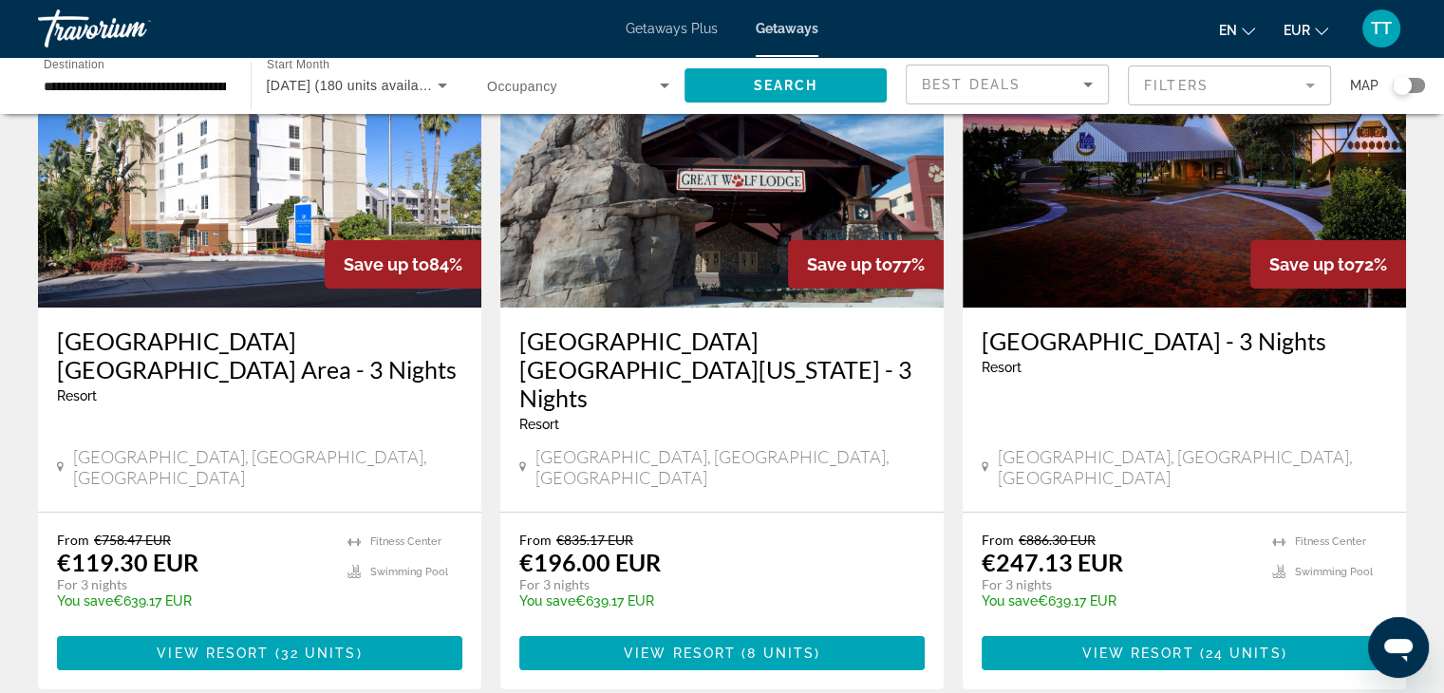
scroll to position [285, 0]
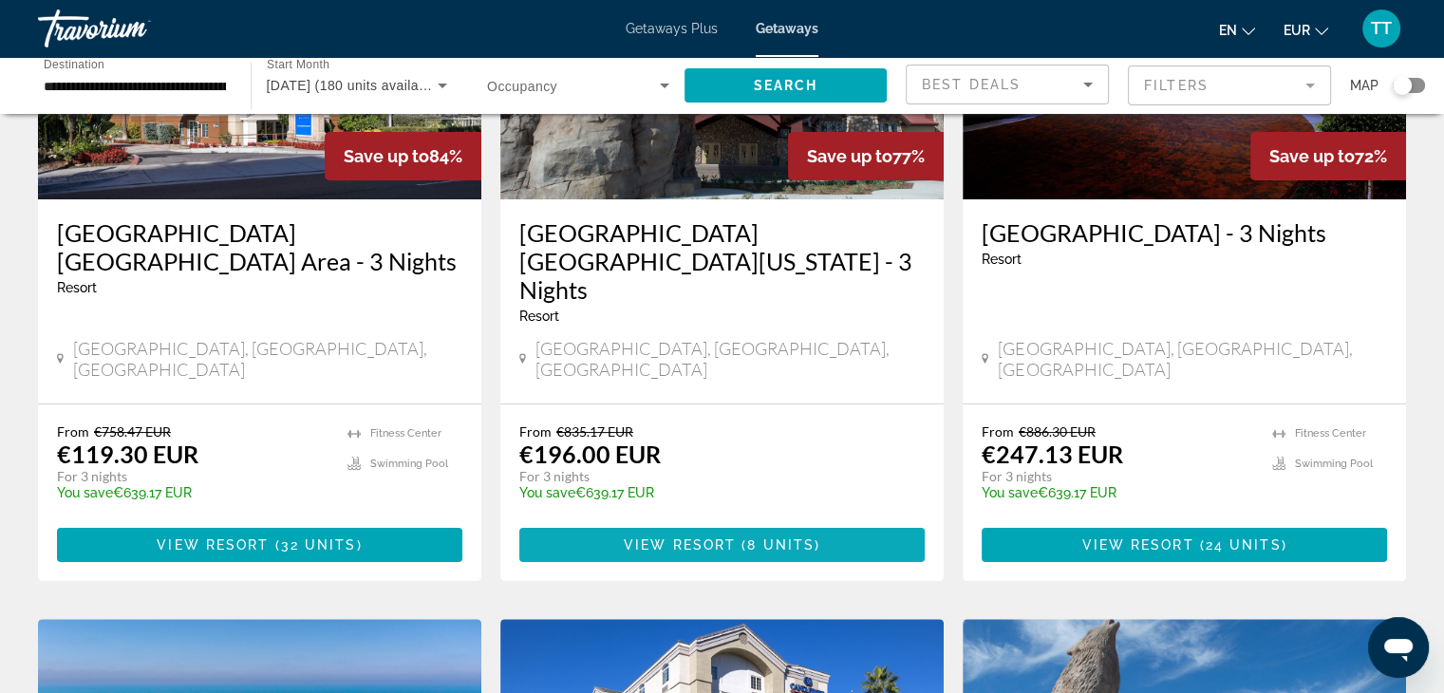
click at [759, 537] on span "8 units" at bounding box center [780, 544] width 67 height 15
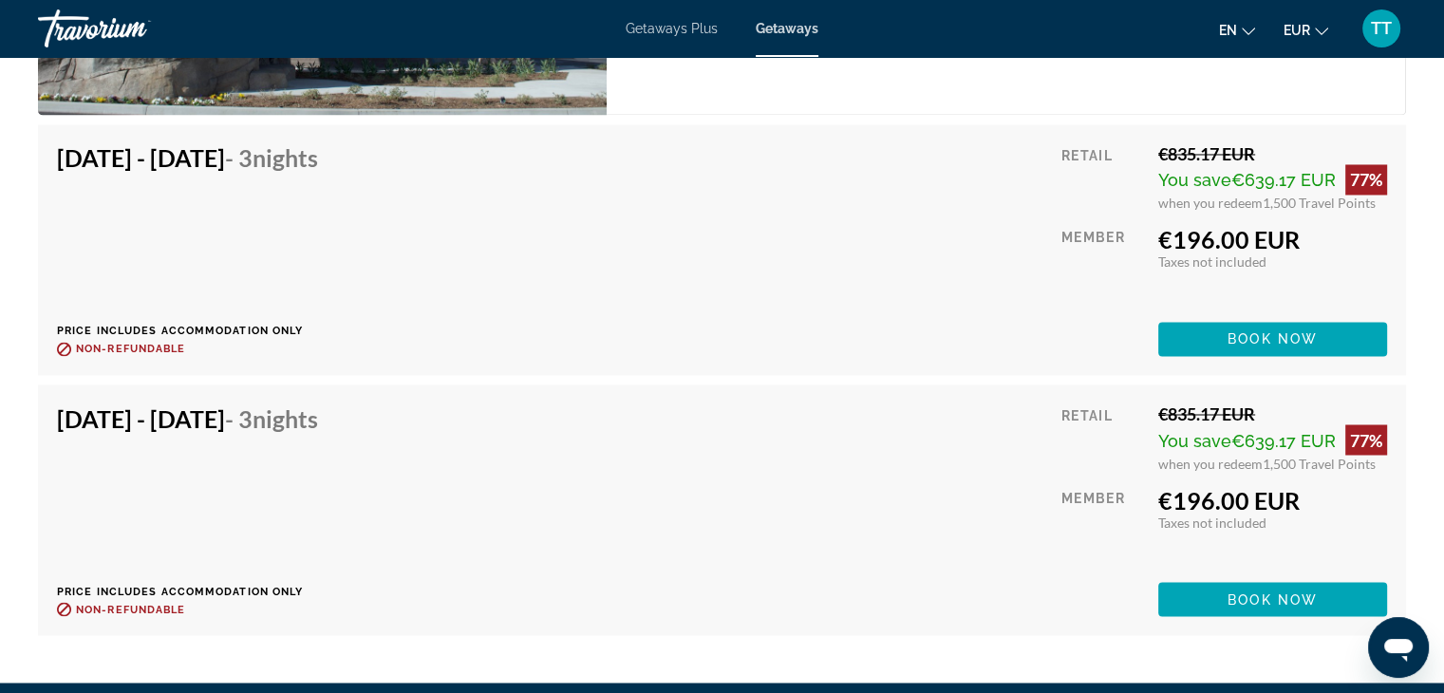
scroll to position [3323, 0]
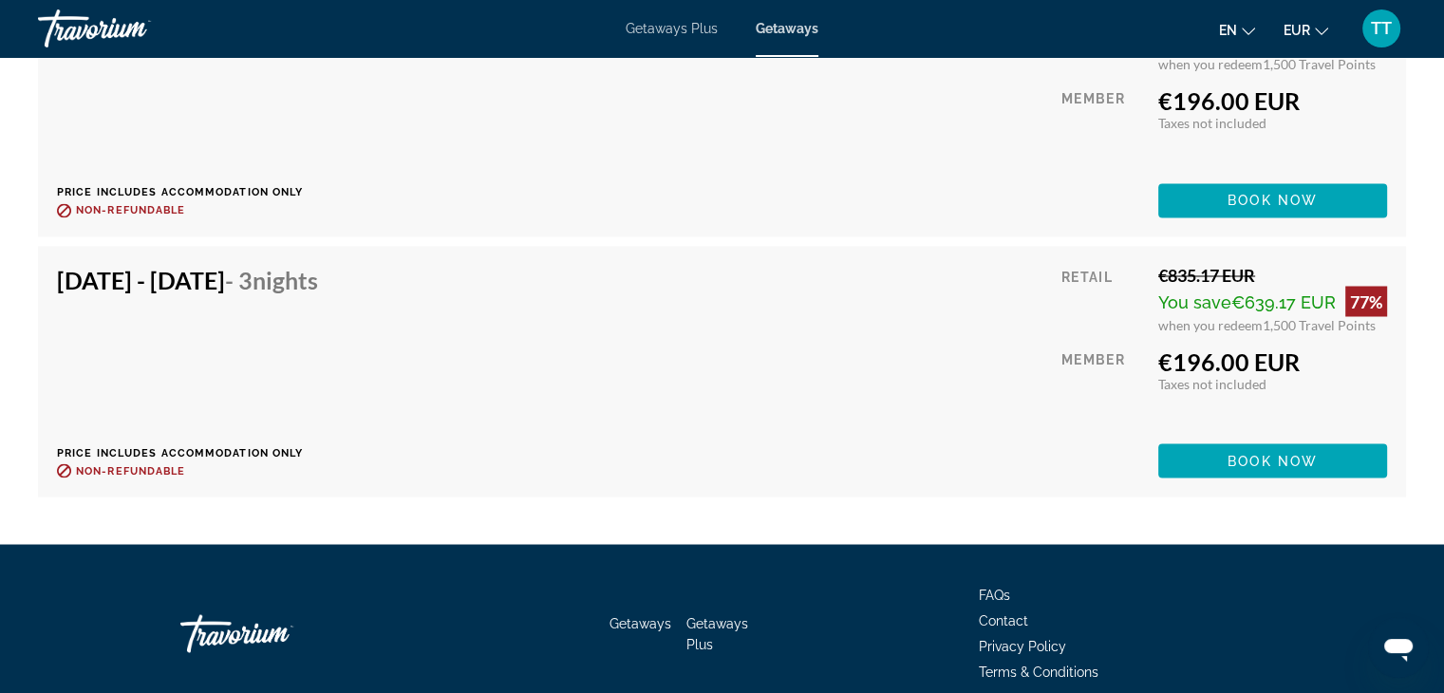
click at [764, 149] on div "Sep 29, 2025 - Oct 2, 2025 - 3 Nights Price includes accommodation only Refunda…" at bounding box center [722, 111] width 1330 height 213
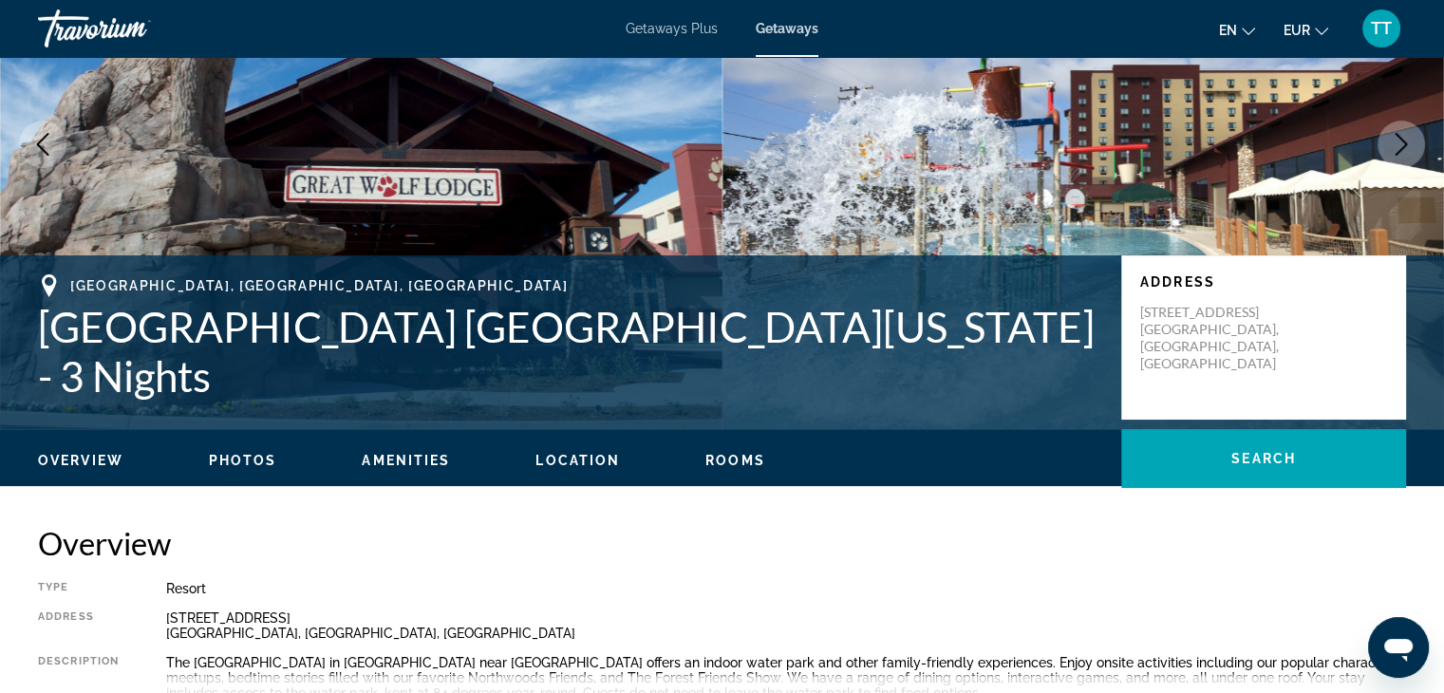
scroll to position [0, 0]
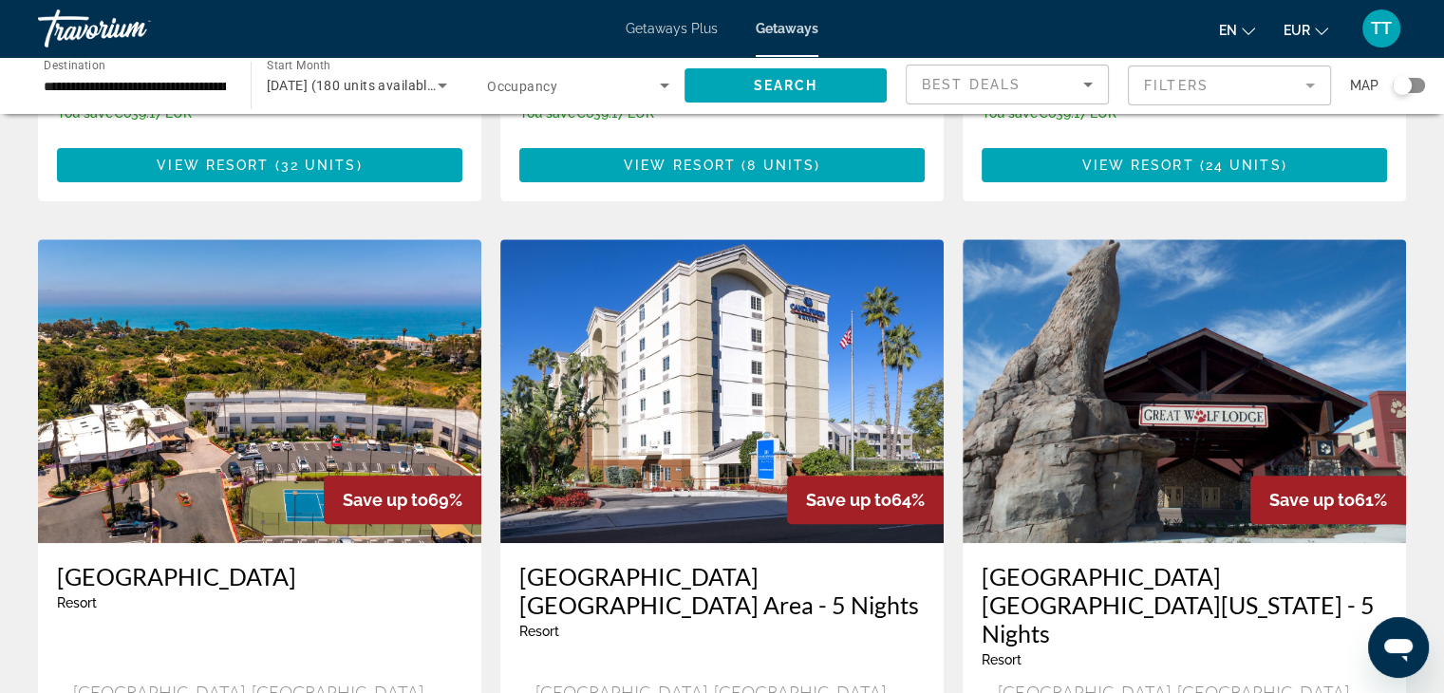
scroll to position [855, 0]
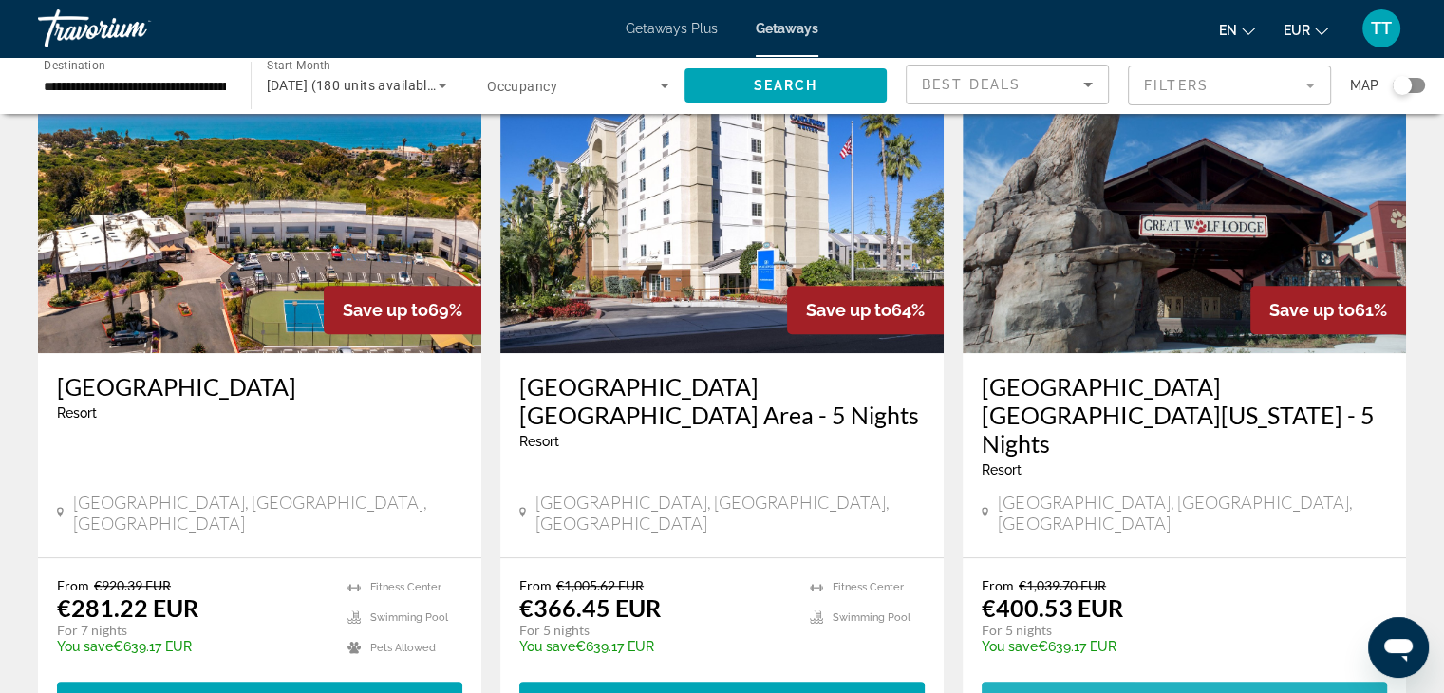
click at [1020, 676] on span "Main content" at bounding box center [1184, 699] width 405 height 46
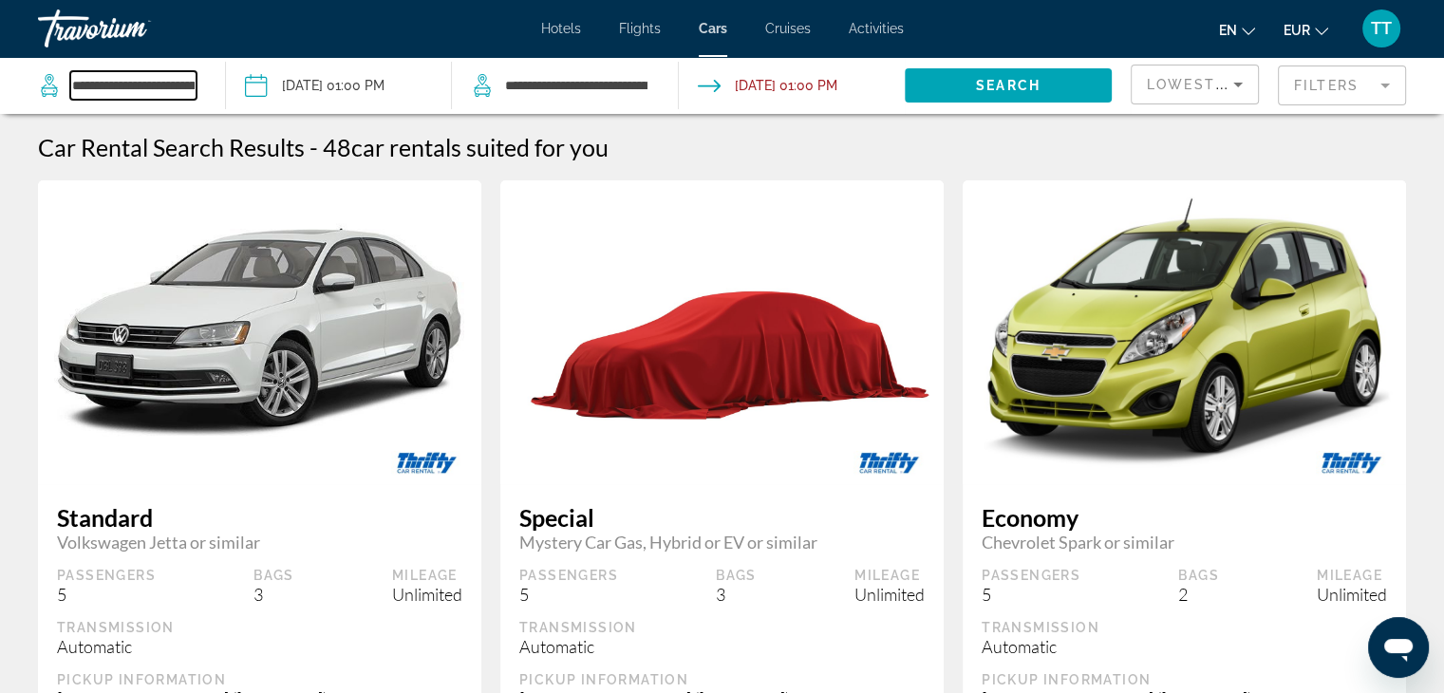
click at [168, 81] on input "**********" at bounding box center [133, 85] width 126 height 28
drag, startPoint x: 184, startPoint y: 79, endPoint x: 0, endPoint y: 126, distance: 190.2
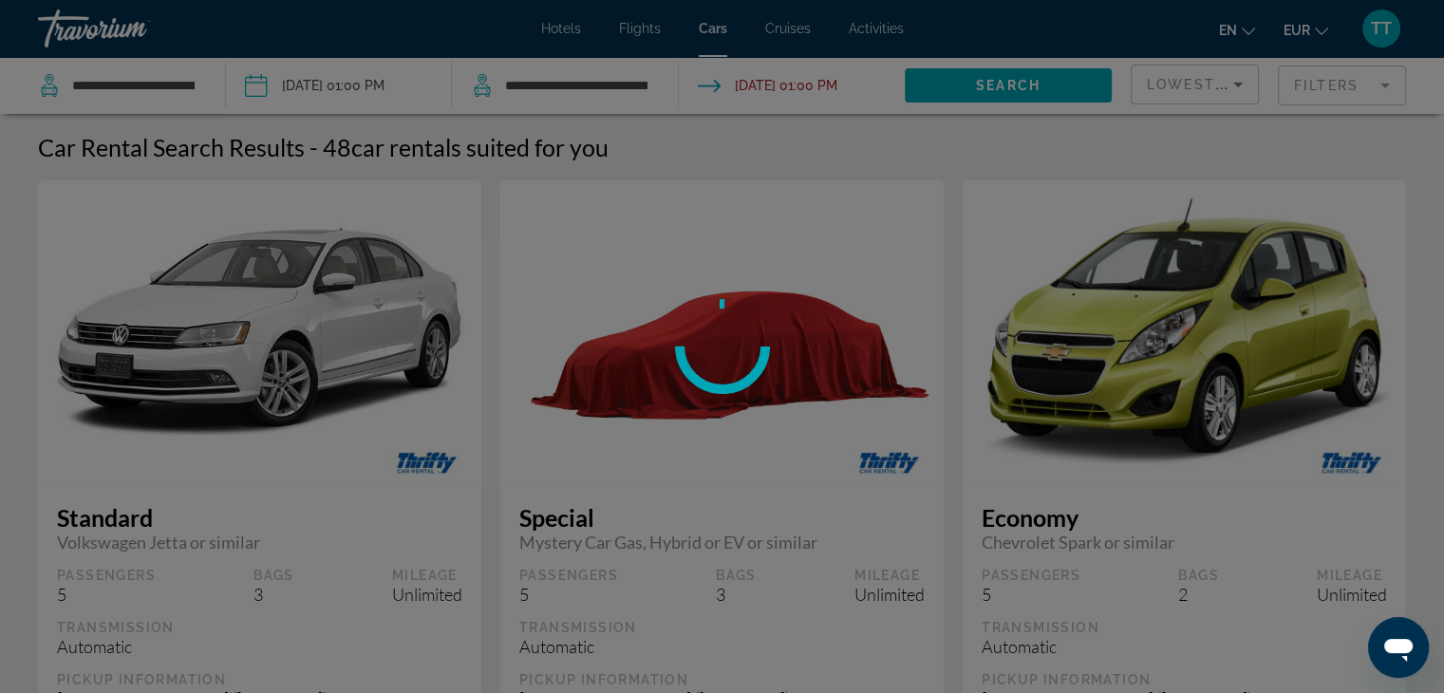
click at [190, 81] on div at bounding box center [722, 346] width 1444 height 693
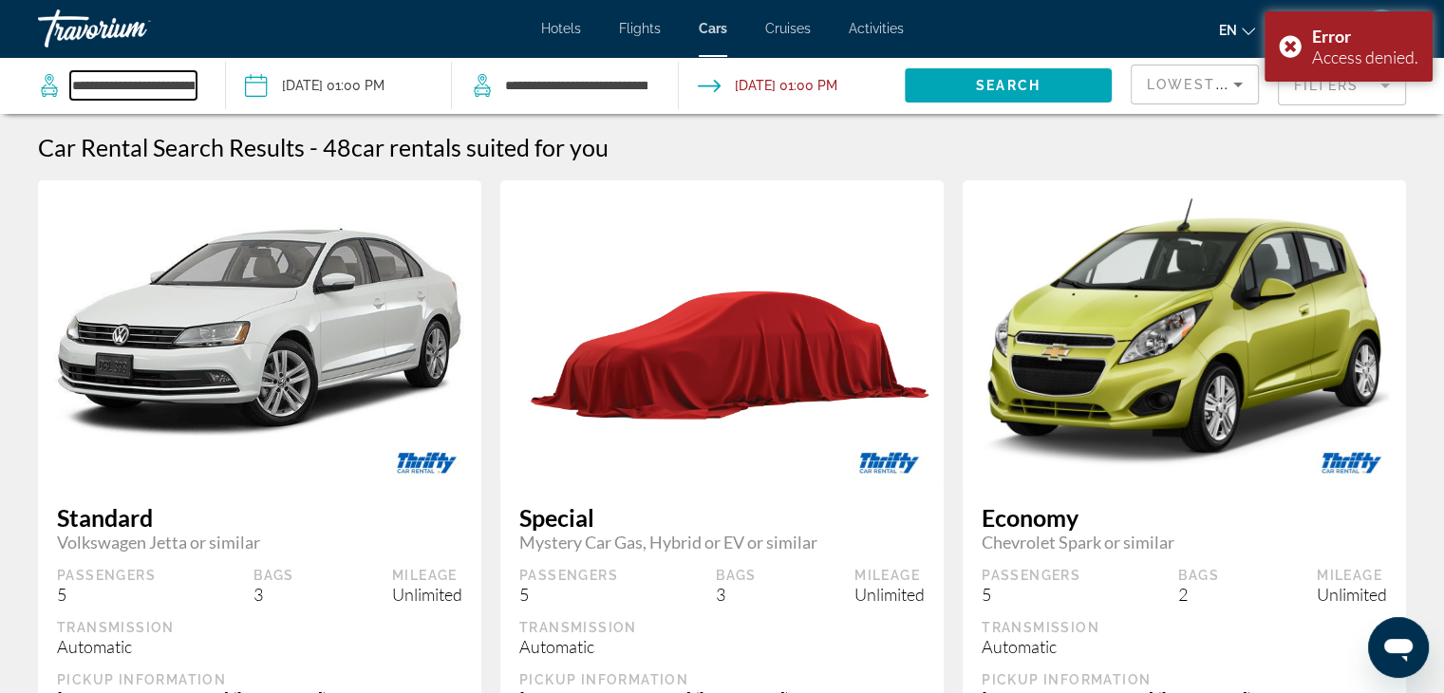
click at [190, 87] on input "**********" at bounding box center [133, 85] width 126 height 28
drag, startPoint x: 191, startPoint y: 87, endPoint x: 35, endPoint y: 87, distance: 155.7
click at [35, 86] on app-cars-destinations-search "**********" at bounding box center [113, 85] width 226 height 57
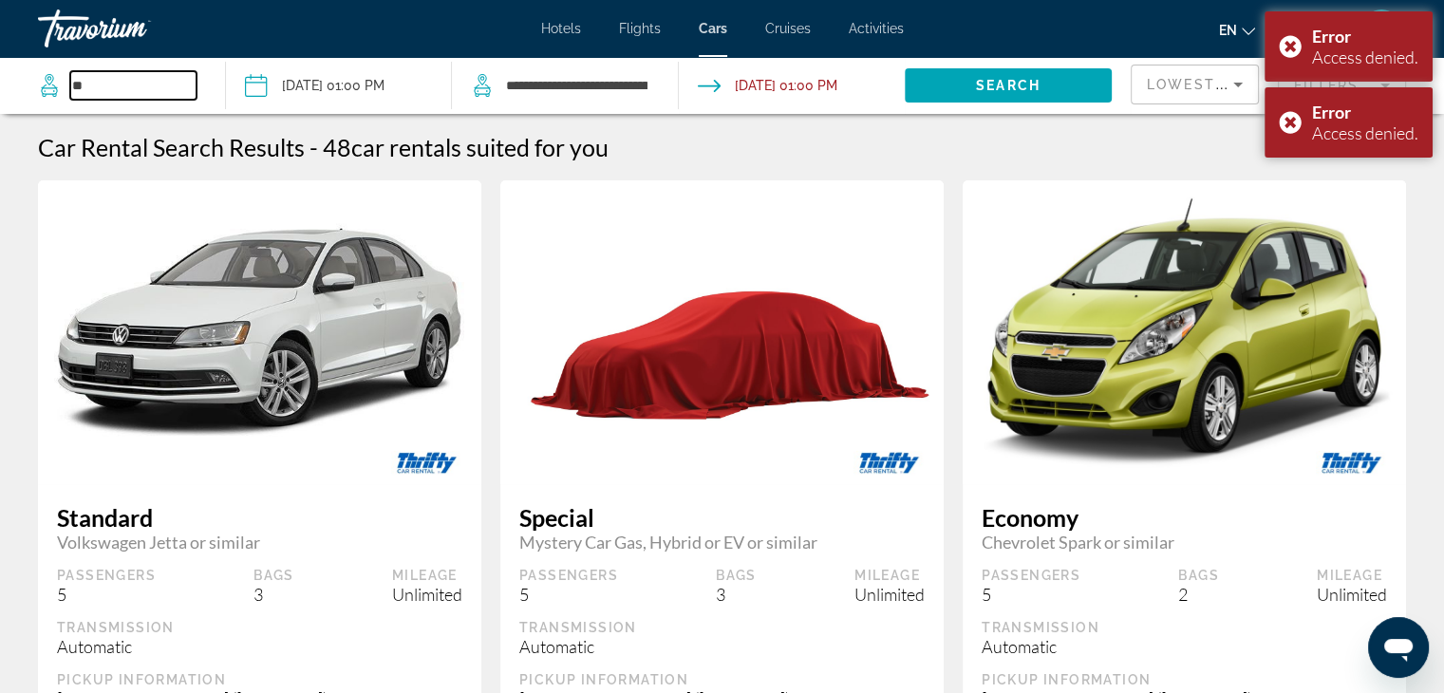
type input "*"
type input "***"
